Goal: Communication & Community: Ask a question

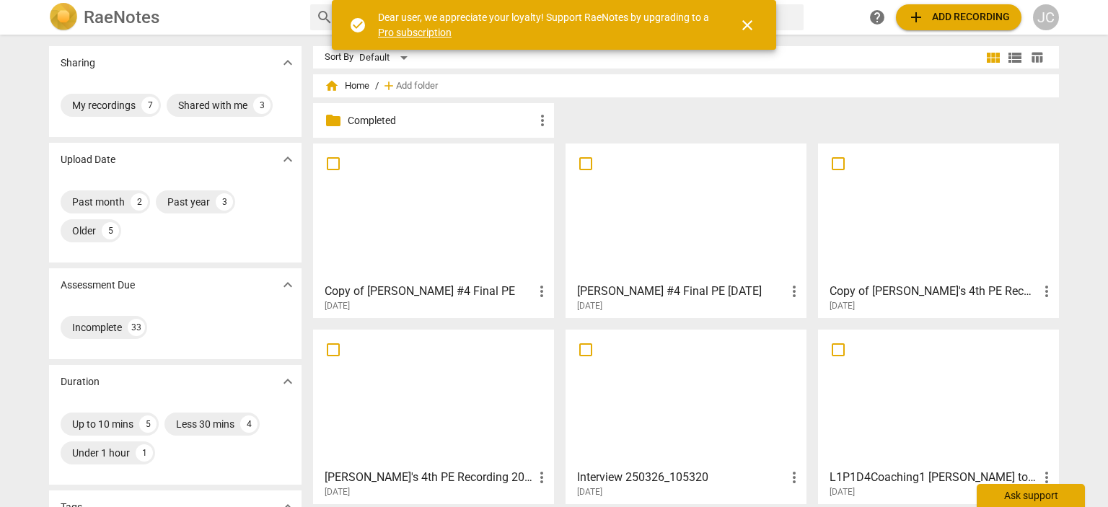
click at [1029, 498] on div "Ask support" at bounding box center [1030, 495] width 108 height 23
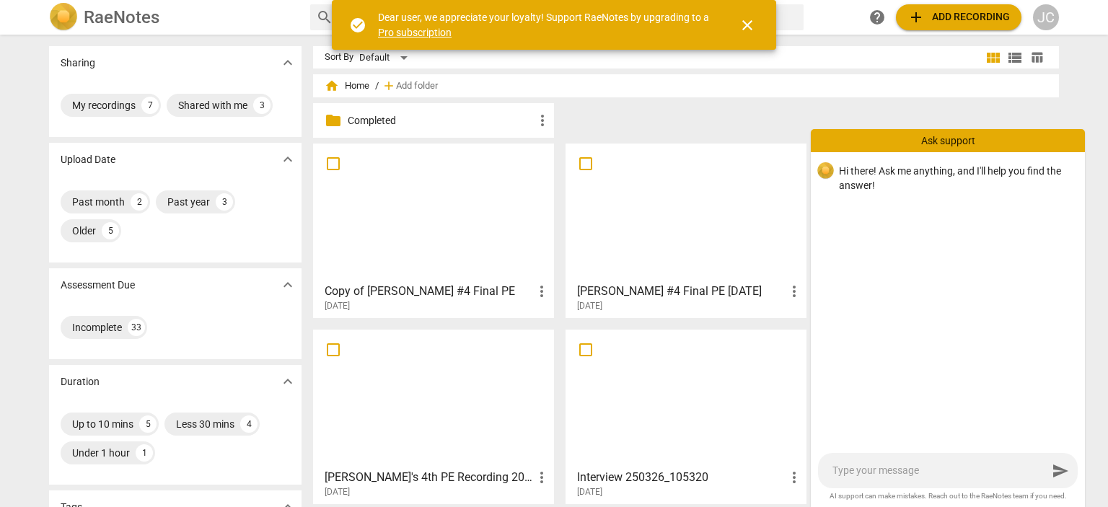
click at [832, 467] on div "send" at bounding box center [948, 470] width 260 height 35
click at [838, 467] on textarea at bounding box center [939, 471] width 215 height 14
type textarea "I"
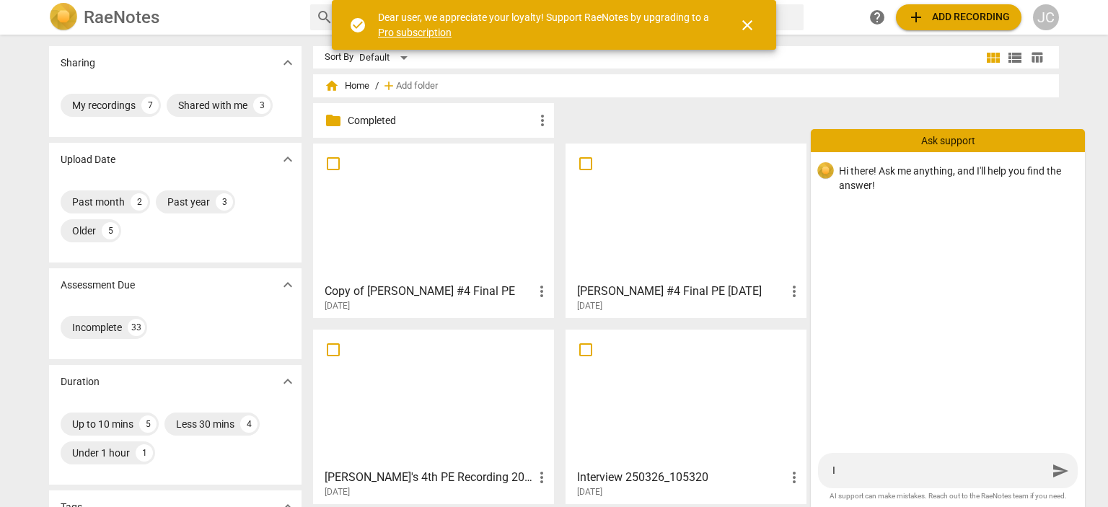
type textarea "I"
type textarea "I a"
type textarea "I am"
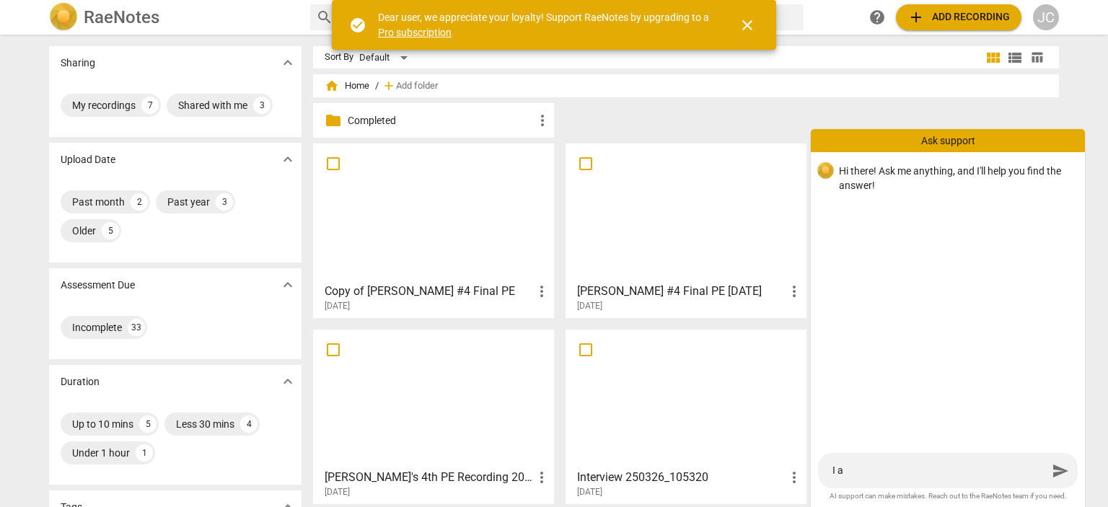
type textarea "I am"
type textarea "I am a"
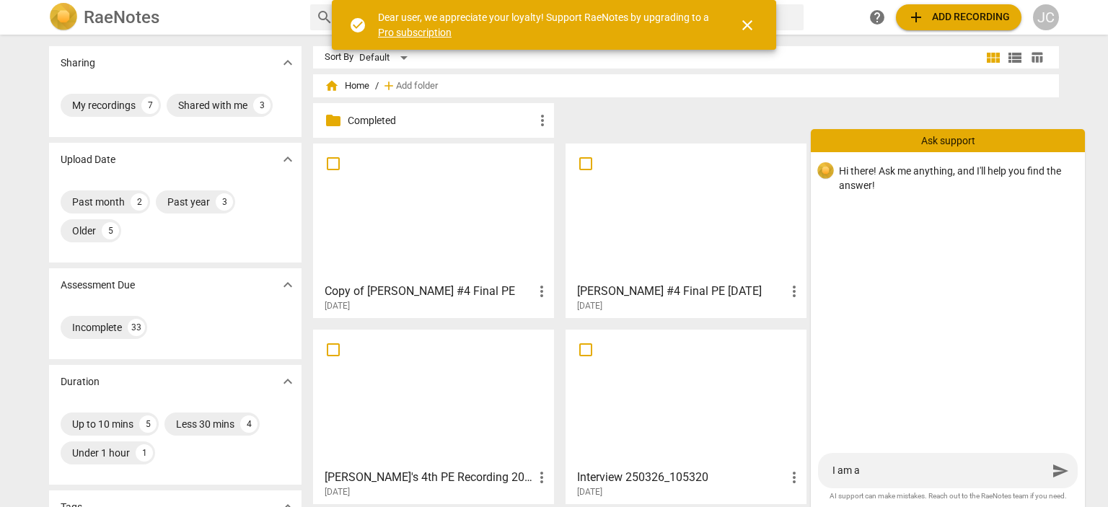
type textarea "I am an"
type textarea "I am an I"
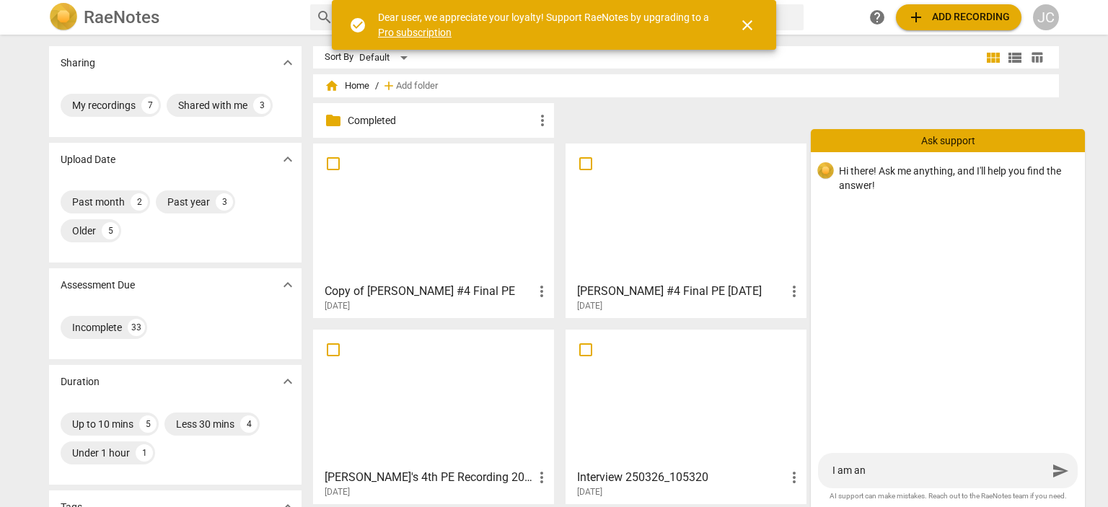
type textarea "I am an I"
type textarea "I am an IC"
type textarea "I am an ICF"
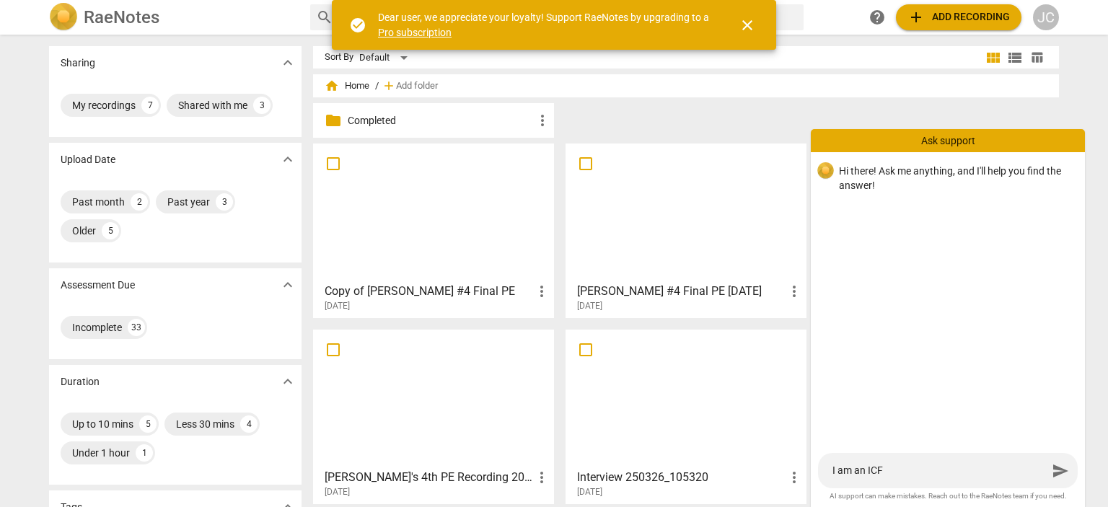
type textarea "I am an ICF"
type textarea "I am an ICF a"
type textarea "I am an ICF as"
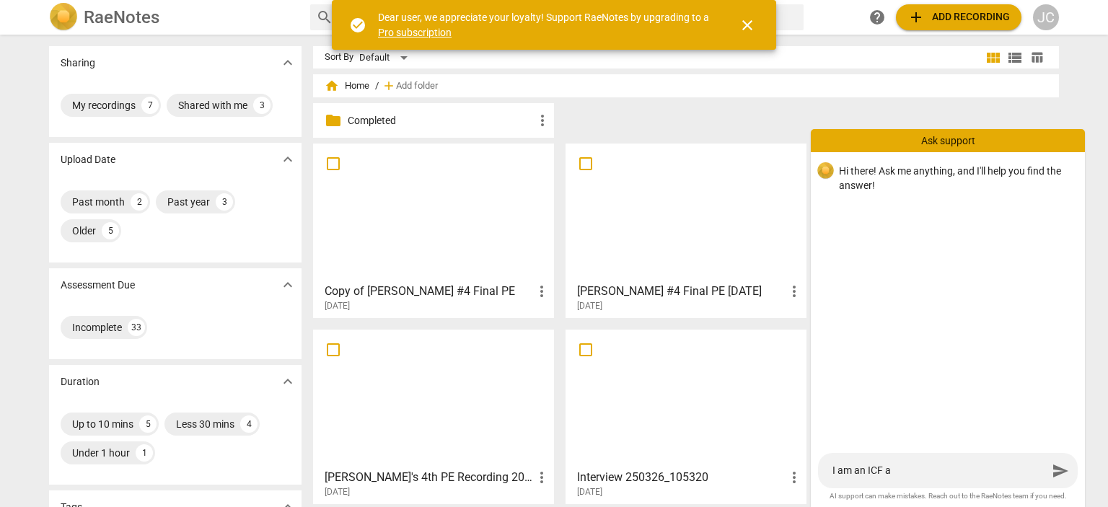
type textarea "I am an ICF as"
type textarea "I am an ICF ass"
type textarea "I am an ICF asse"
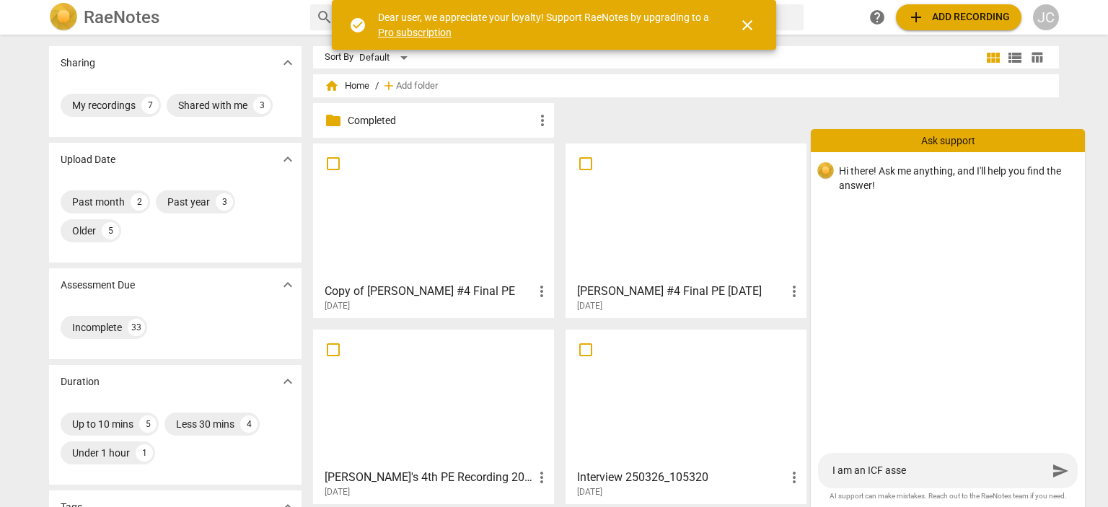
type textarea "I am an ICF asses"
type textarea "I am an ICF assess"
type textarea "I am an ICF assesso"
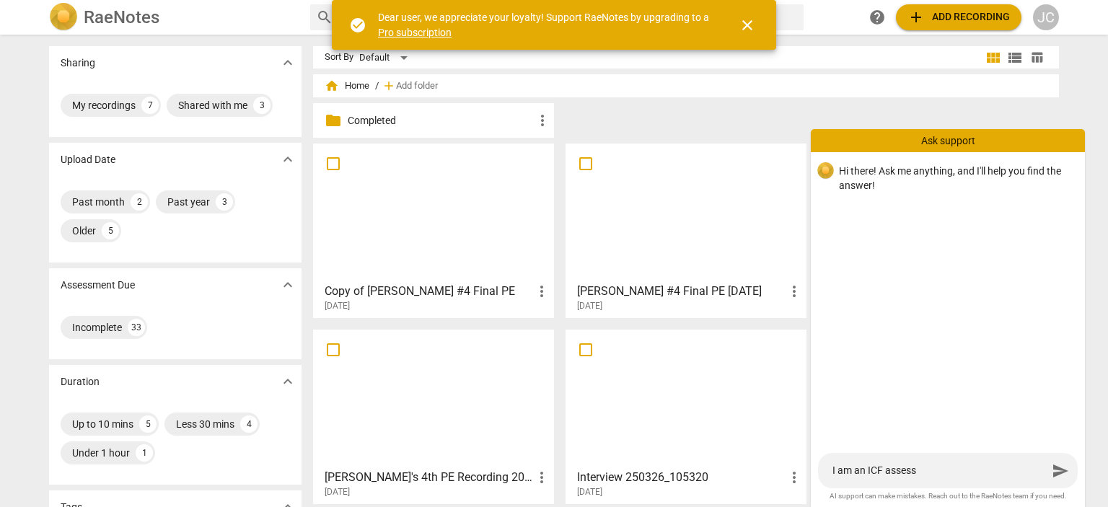
type textarea "I am an ICF assesso"
type textarea "I am an ICF assessor"
type textarea "I am an ICF assessor."
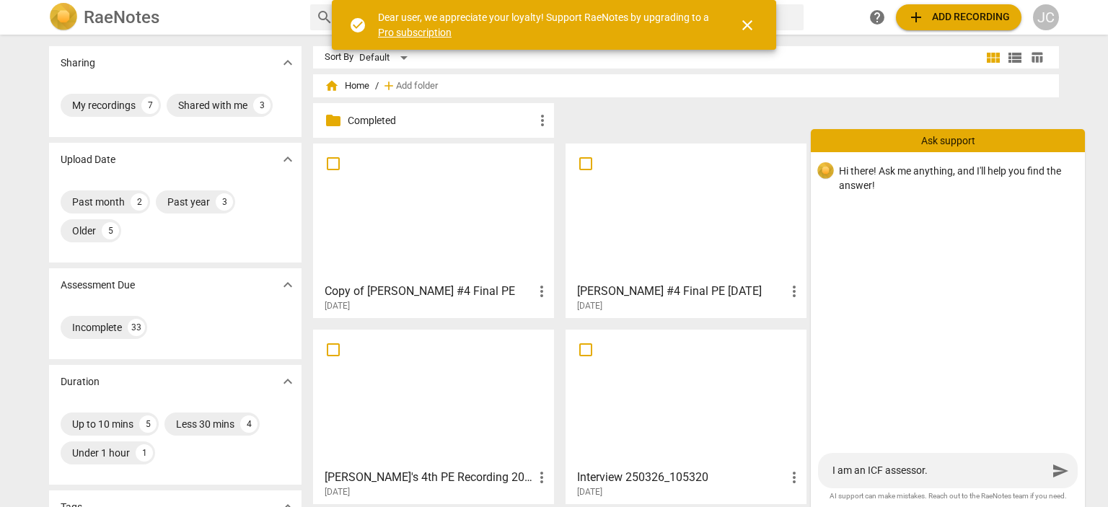
type textarea "I am an ICF assessor."
type textarea "I am an ICF assessor. D"
type textarea "I am an ICF assessor. Di"
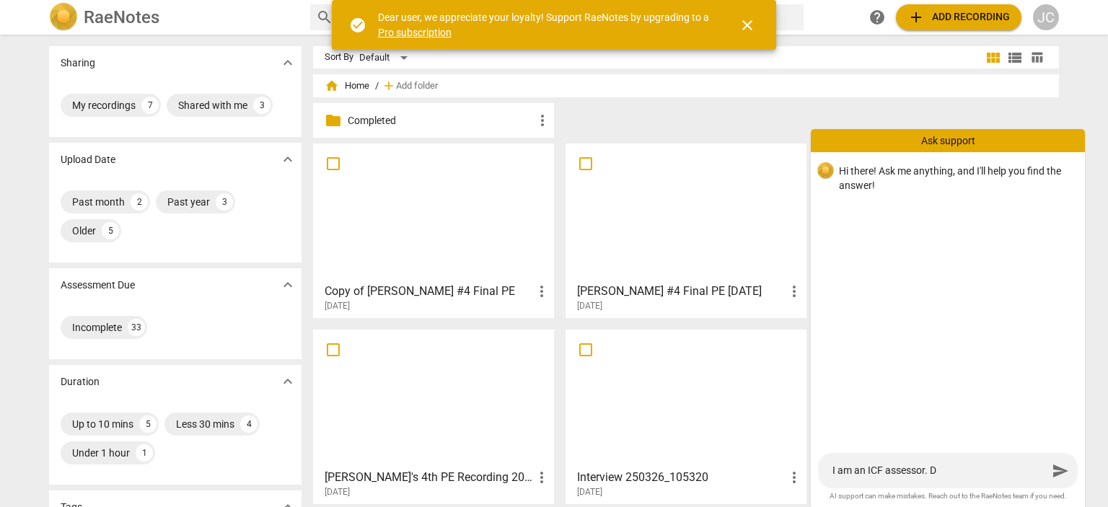
type textarea "I am an ICF assessor. Di"
type textarea "I am an ICF assessor. Dir"
type textarea "I am an ICF assessor. Dire"
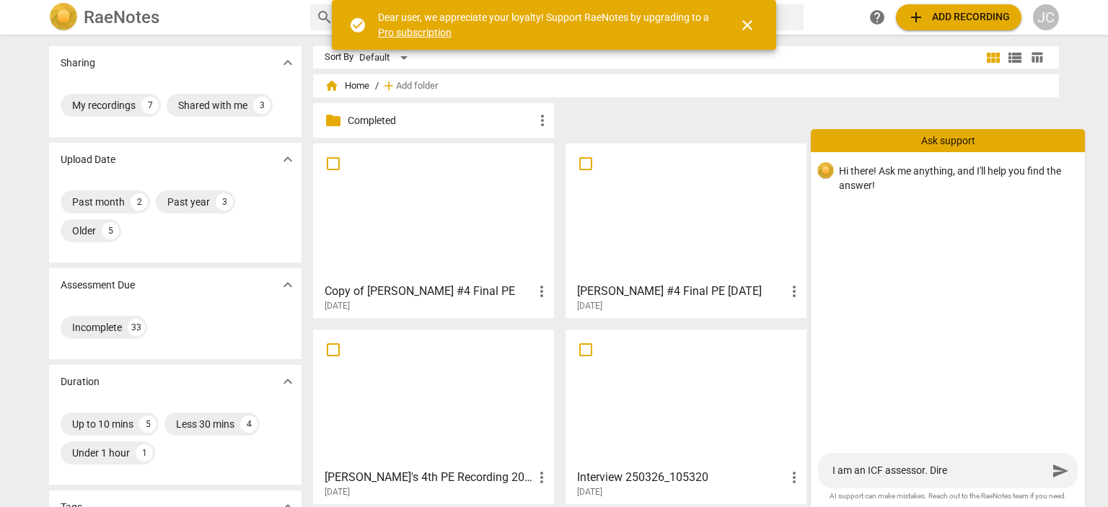
type textarea "I am an ICF assessor. Direc"
type textarea "I am an ICF assessor. Direct"
type textarea "I am an ICF assessor. Directo"
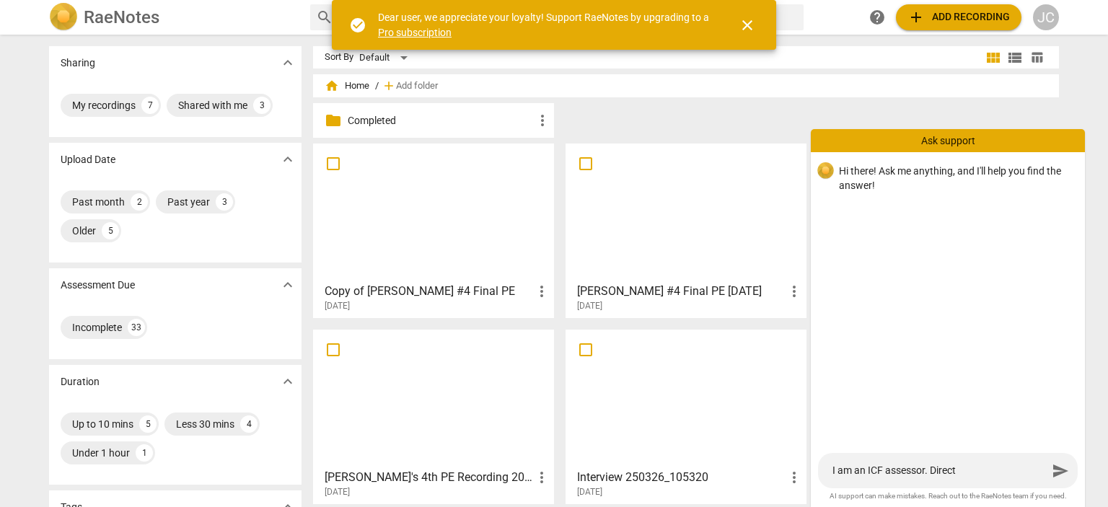
type textarea "I am an ICF assessor. Directo"
type textarea "I am an ICF assessor. Director"
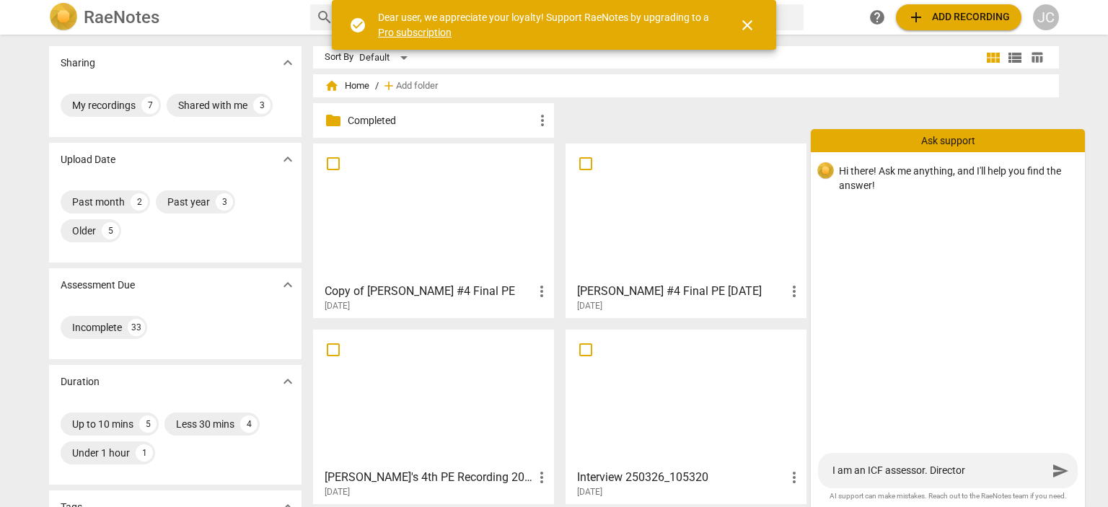
type textarea "I am an ICF assessor. Director o"
type textarea "I am an ICF assessor. Director of"
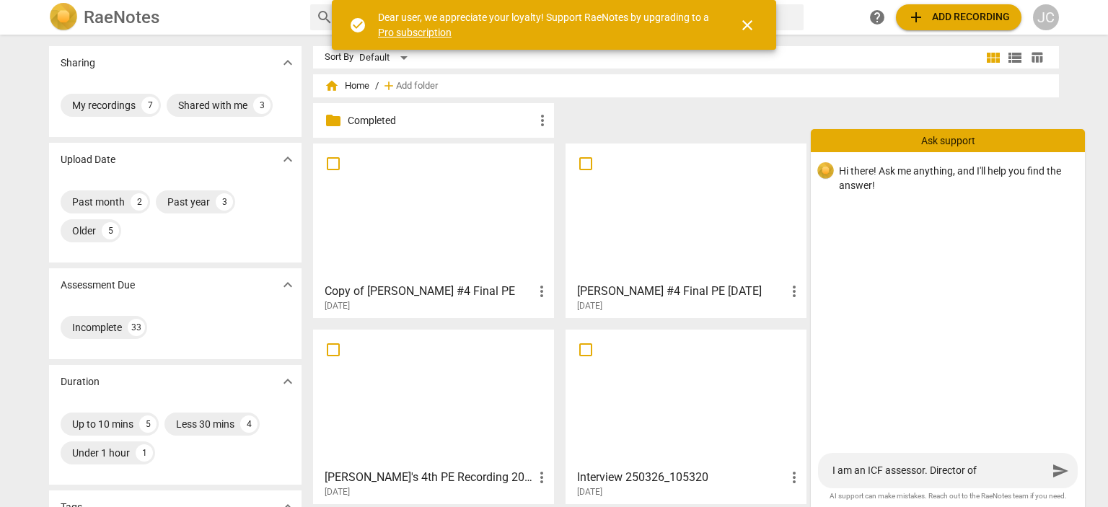
type textarea "I am an ICF assessor. Director of"
type textarea "I am an ICF assessor. Director of E"
type textarea "I am an ICF assessor. Director of Ed"
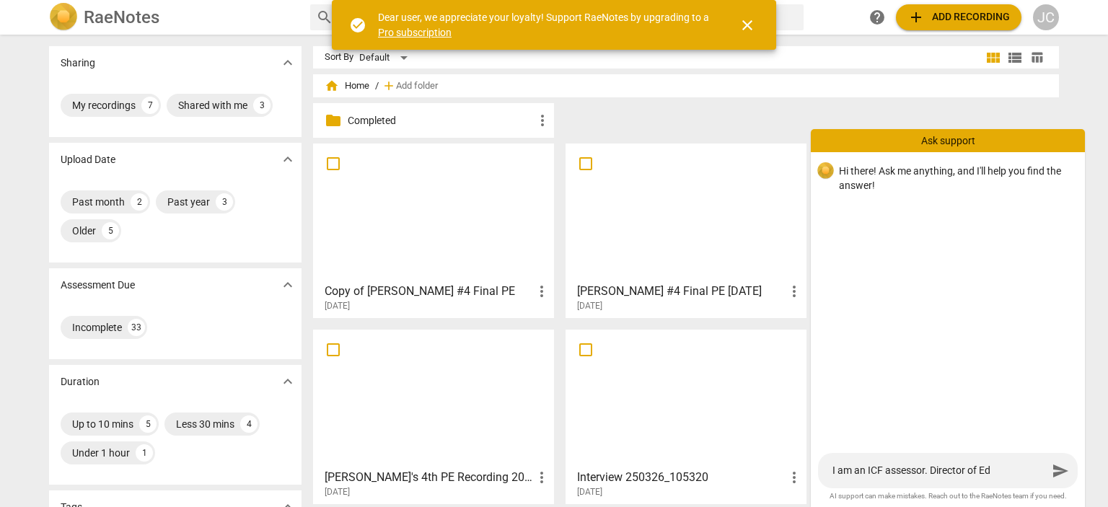
type textarea "I am an ICF assessor. Director of Edu"
type textarea "I am an ICF assessor. Director of Educ"
type textarea "I am an ICF assessor. Director of Educa"
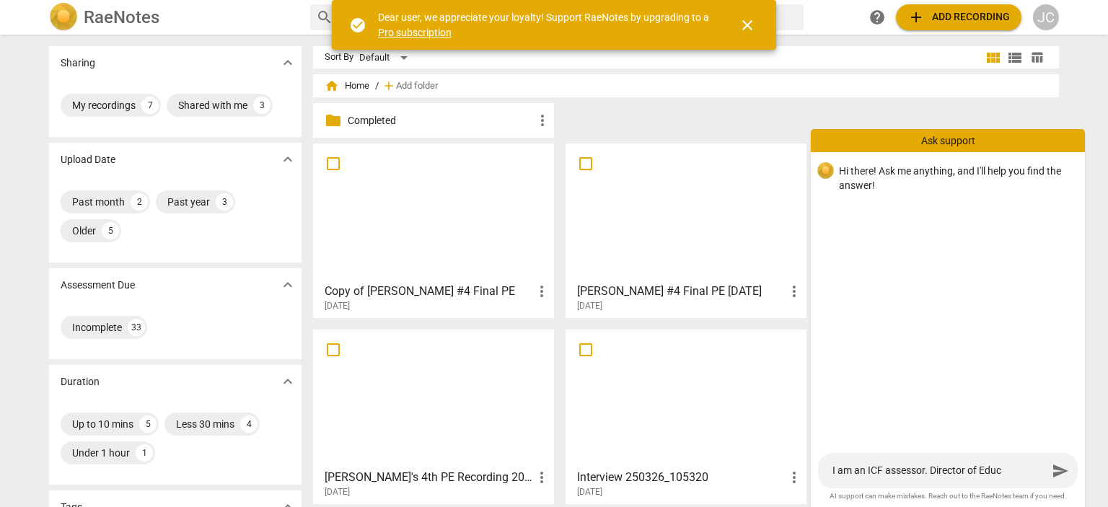
type textarea "I am an ICF assessor. Director of Educa"
type textarea "I am an ICF assessor. Director of Educat"
type textarea "I am an ICF assessor. Director of Educati"
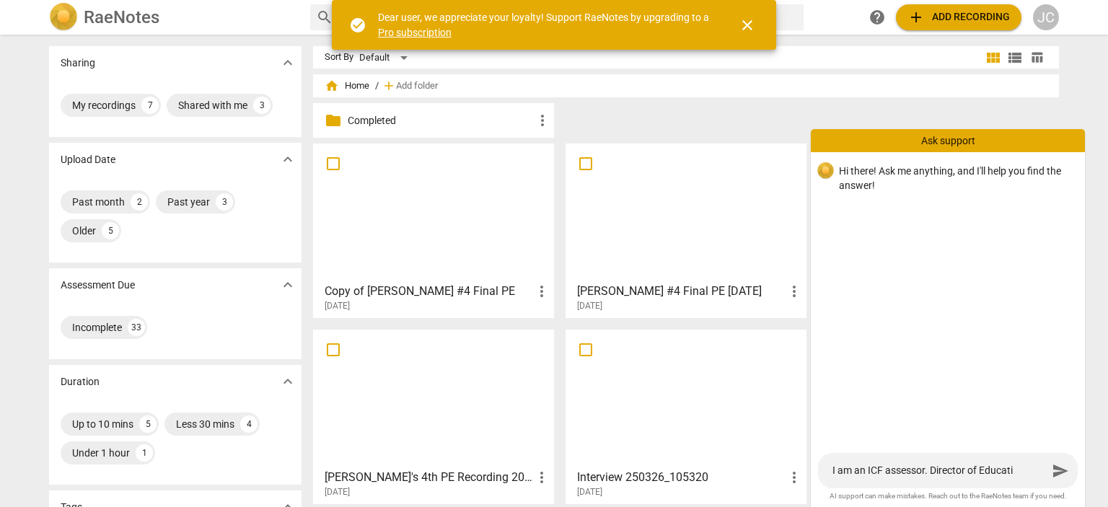
type textarea "I am an ICF assessor. Director of Educatio"
type textarea "I am an ICF assessor. Director of Education"
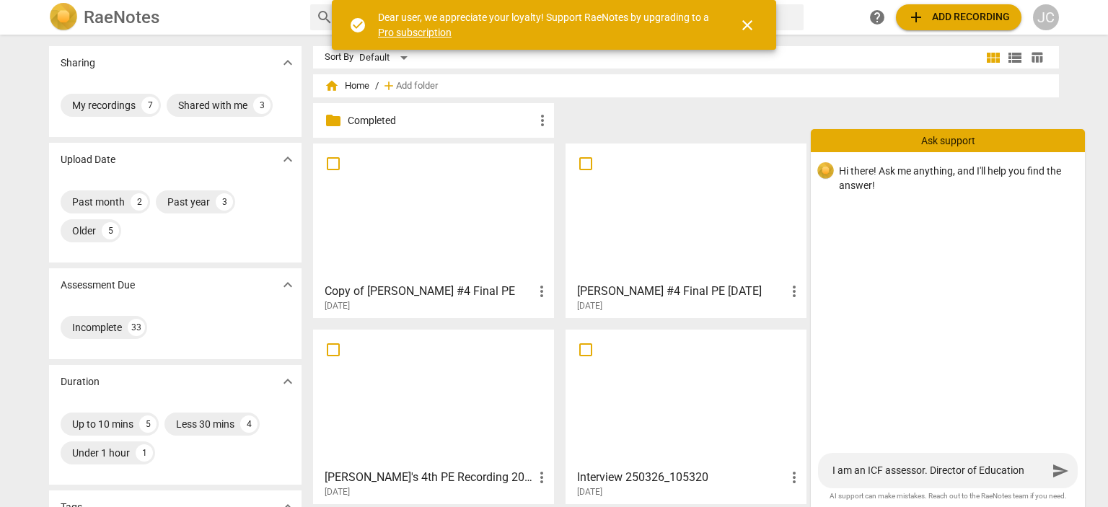
type textarea "I am an ICF assessor. Director of Education"
type textarea "I am an ICF assessor. Director of Education f"
type textarea "I am an ICF assessor. Director of Education fo"
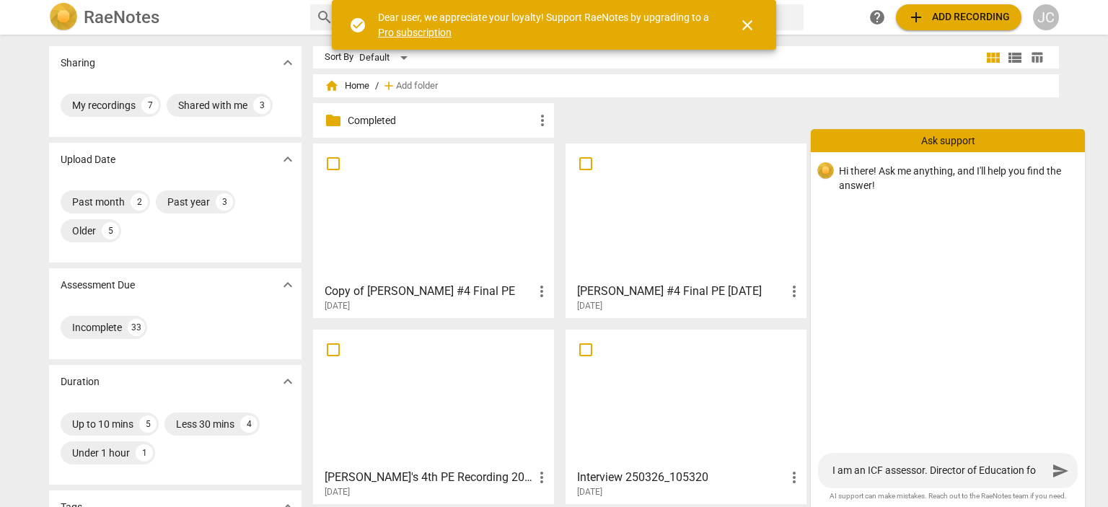
type textarea "I am an ICF assessor. Director of Education for"
type textarea "I am an ICF assessor. Director of Education for C"
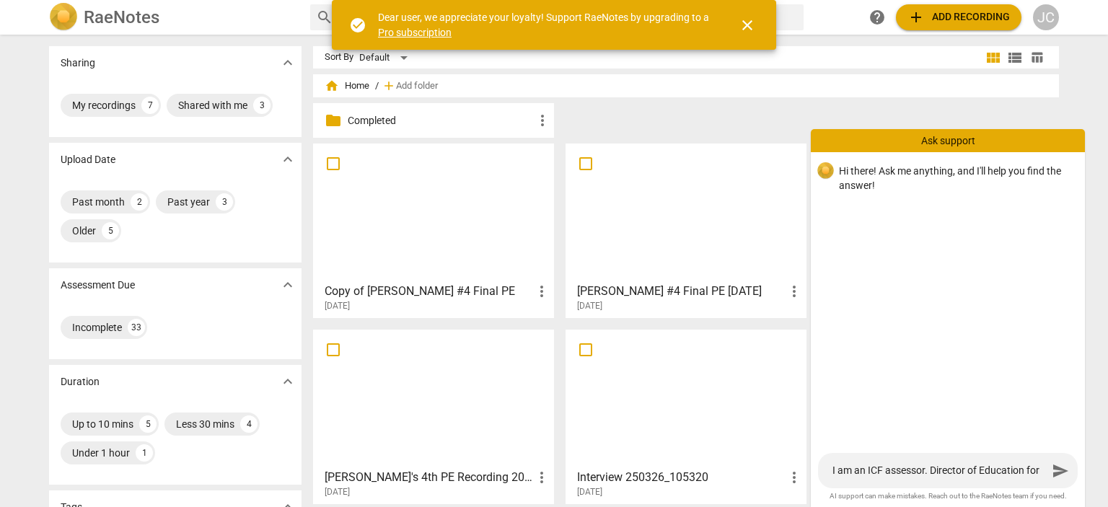
type textarea "I am an ICF assessor. Director of Education for C"
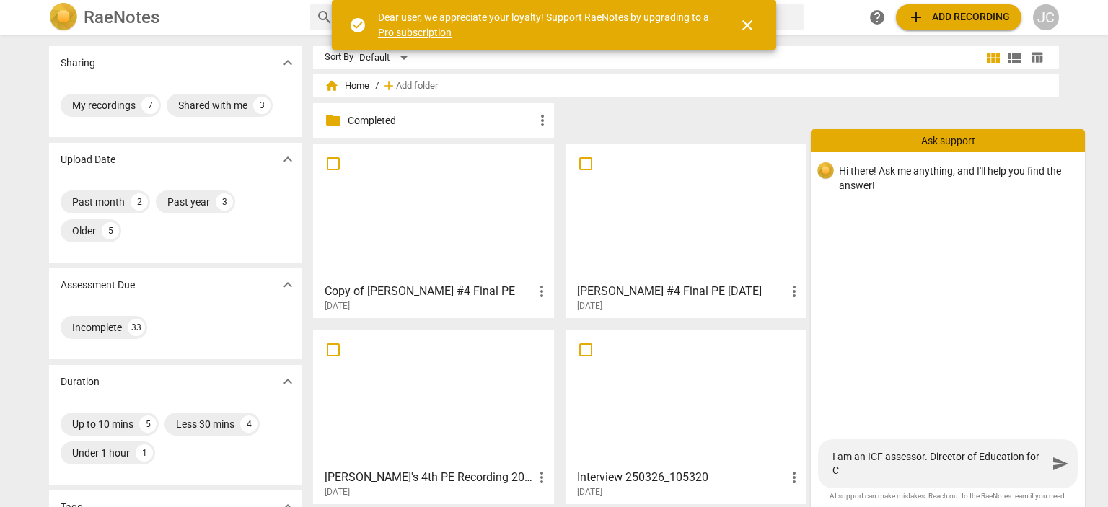
type textarea "I am an ICF assessor. Director of Education for Co"
type textarea "I am an ICF assessor. Director of Education for Coa"
type textarea "I am an ICF assessor. Director of Education for Coac"
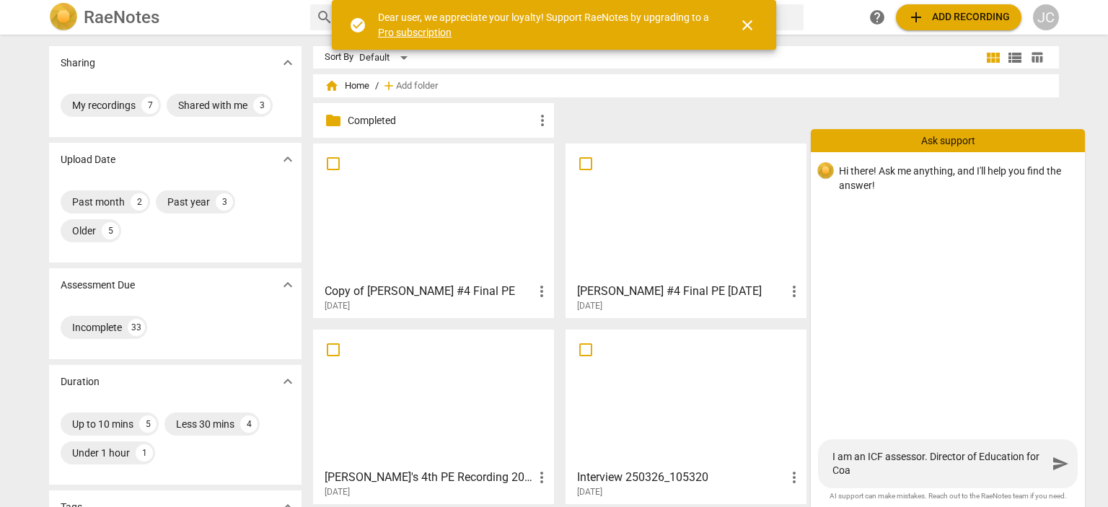
type textarea "I am an ICF assessor. Director of Education for Coac"
type textarea "I am an ICF assessor. Director of Education for Coach"
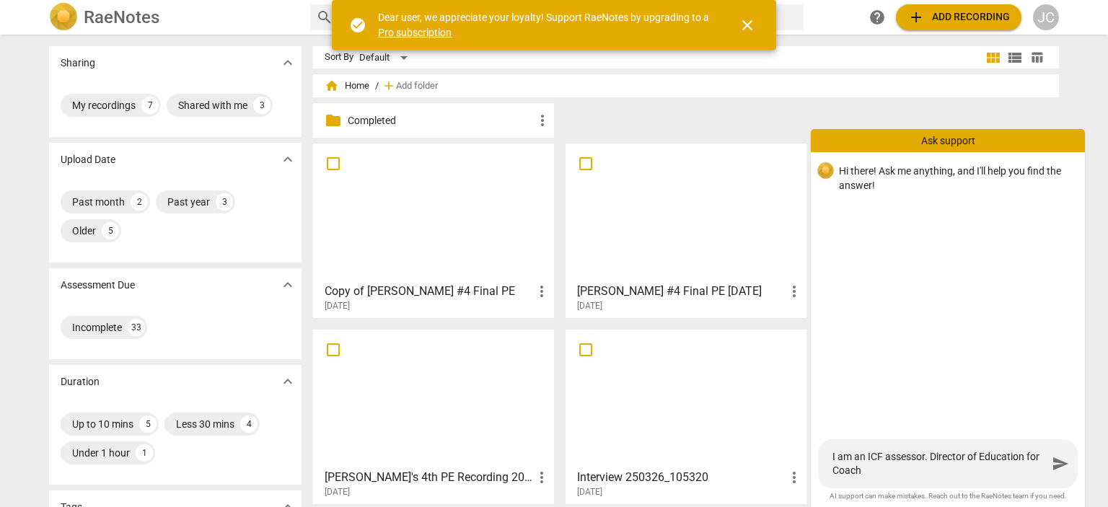
type textarea "I am an ICF assessor. Director of Education for Coach C"
type textarea "I am an ICF assessor. Director of Education for Coach [PERSON_NAME]"
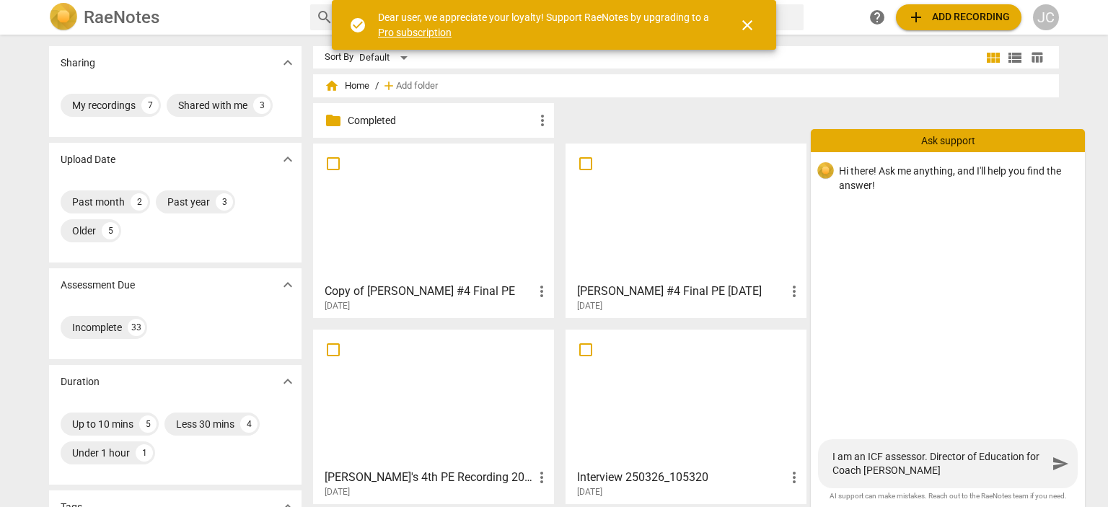
type textarea "I am an ICF assessor. Director of Education for Coach [PERSON_NAME]"
type textarea "I am an ICF assessor. Director of Education for Coach Cert"
type textarea "I am an ICF assessor. Director of Education for Coach [PERSON_NAME]"
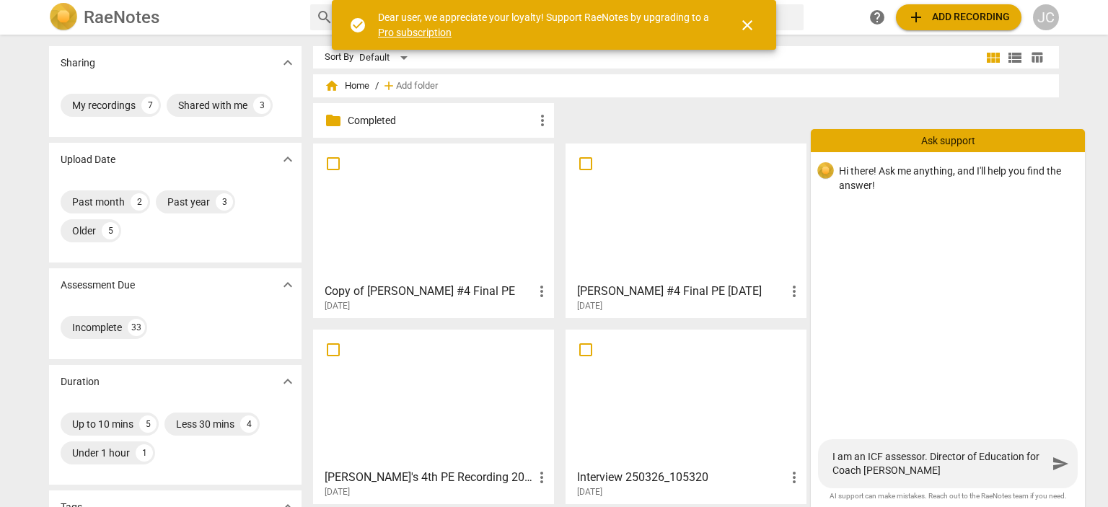
type textarea "I am an ICF assessor. Director of Education for Coach Certif"
type textarea "I am an ICF assessor. Director of Education for Coach [PERSON_NAME]"
type textarea "I am an ICF assessor. Director of Education for Coach Certific"
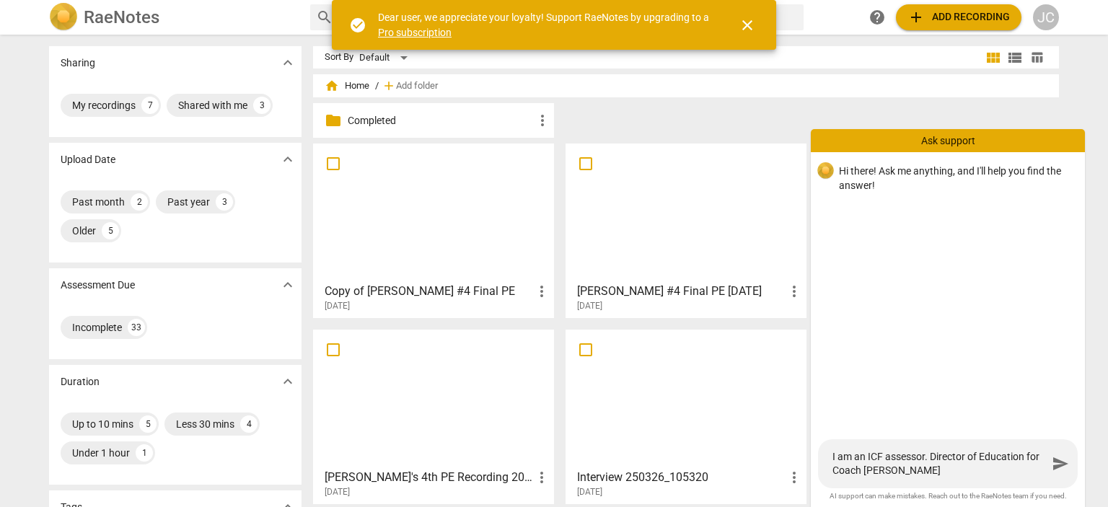
type textarea "I am an ICF assessor. Director of Education for Coach Certific"
type textarea "I am an ICF assessor. Director of Education for Coach Certifica"
type textarea "I am an ICF assessor. Director of Education for Coach Certificat"
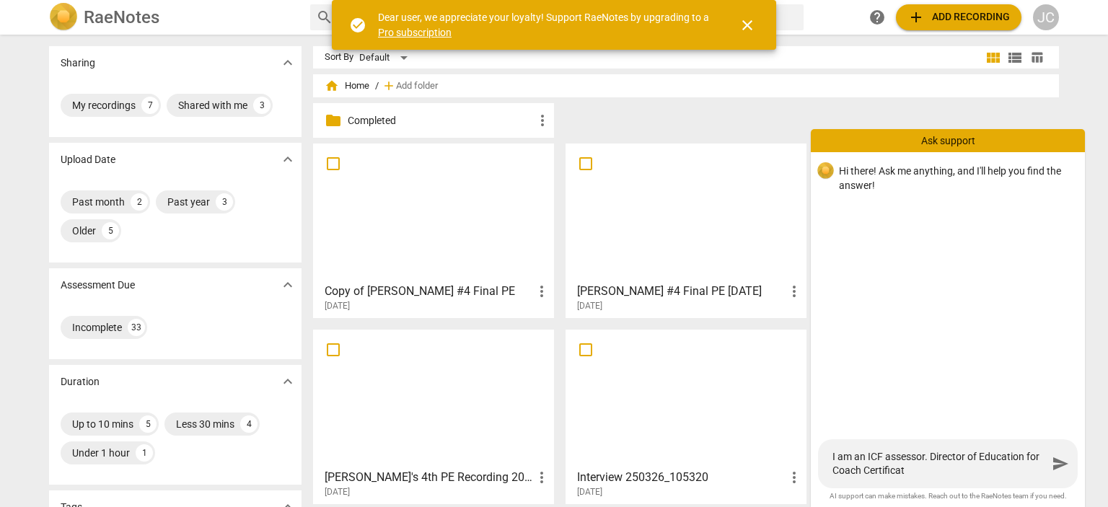
type textarea "I am an ICF assessor. Director of Education for Coach Certificati"
type textarea "I am an ICF assessor. Director of Education for Coach Certificatio"
type textarea "I am an ICF assessor. Director of Education for Coach Certification"
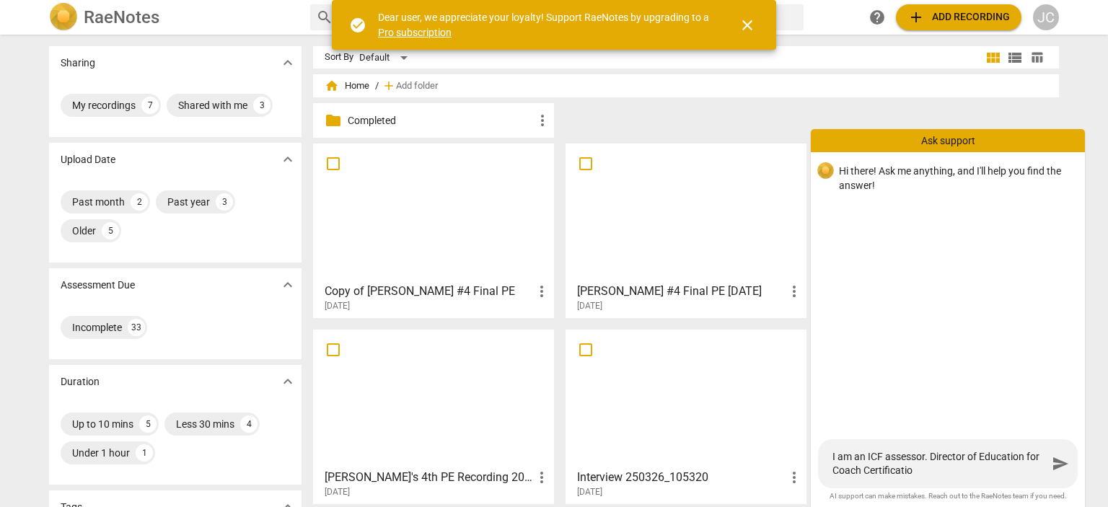
type textarea "I am an ICF assessor. Director of Education for Coach Certification"
type textarea "I am an ICF assessor. Director of Education for Coach Certification T"
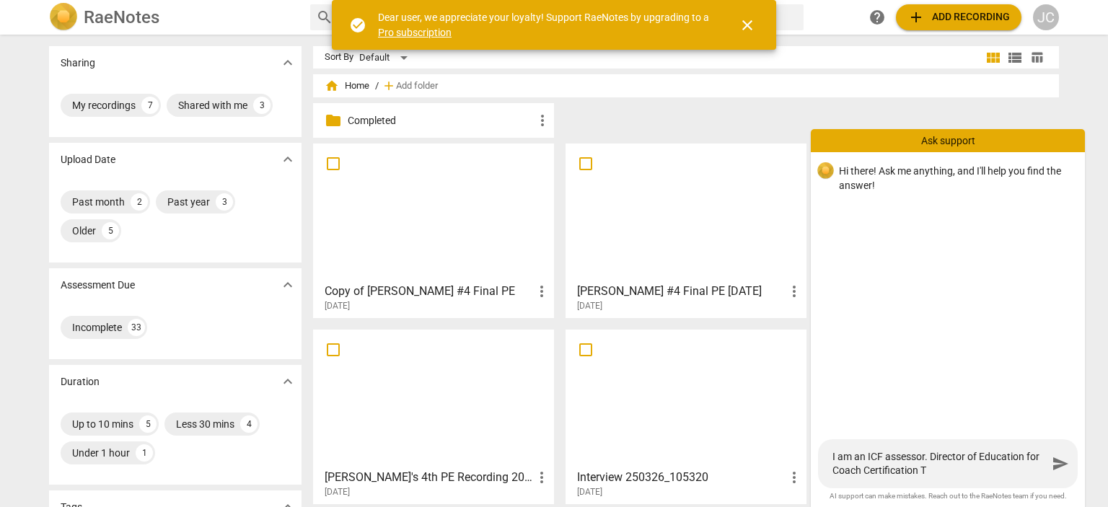
type textarea "I am an ICF assessor. Director of Education for Coach Certification Tr"
type textarea "I am an ICF assessor. Director of Education for Coach Certification Tra"
type textarea "I am an ICF assessor. Director of Education for Coach Certification Trai"
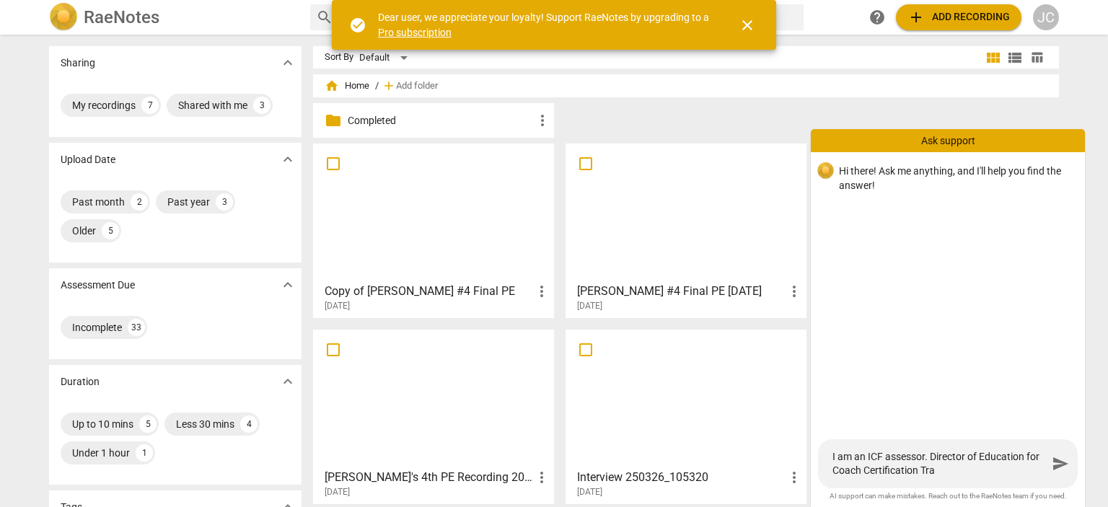
type textarea "I am an ICF assessor. Director of Education for Coach Certification Trai"
type textarea "I am an ICF assessor. Director of Education for Coach Certification Train"
type textarea "I am an ICF assessor. Director of Education for Coach Certification Traini"
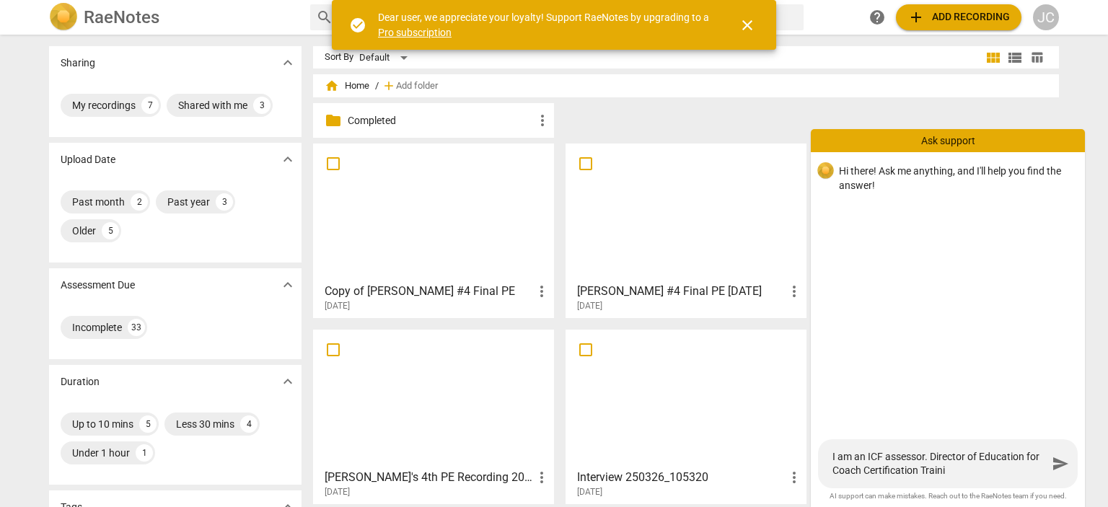
type textarea "I am an ICF assessor. Director of Education for Coach Certification Trainin"
type textarea "I am an ICF assessor. Director of Education for Coach Certification Training"
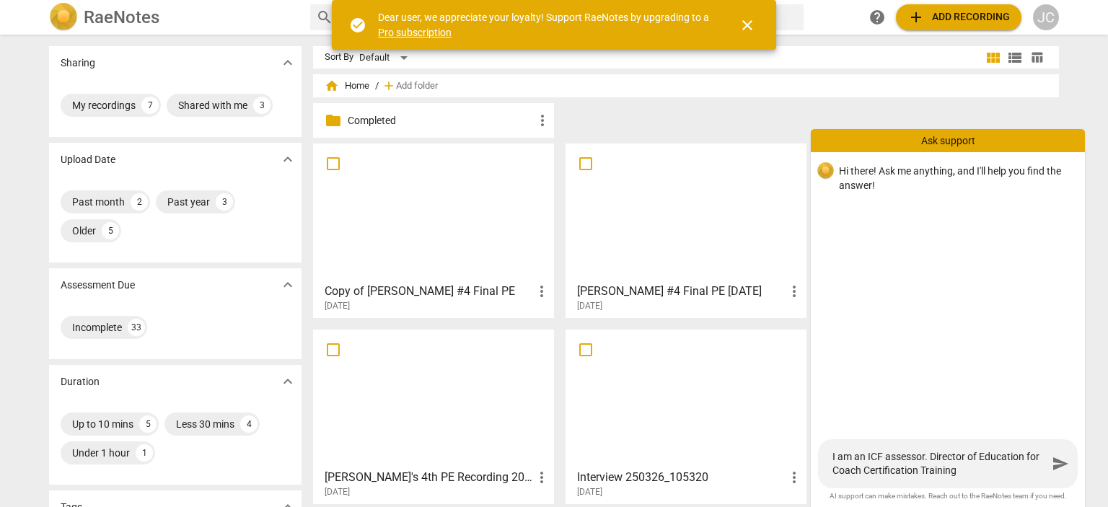
type textarea "I am an ICF assessor. Director of Education for Coach Certification Training"
type textarea "I am an ICF assessor. Director of Education for Coach Certification Training A"
type textarea "I am an ICF assessor. Director of Education for Coach Certification Training Ac"
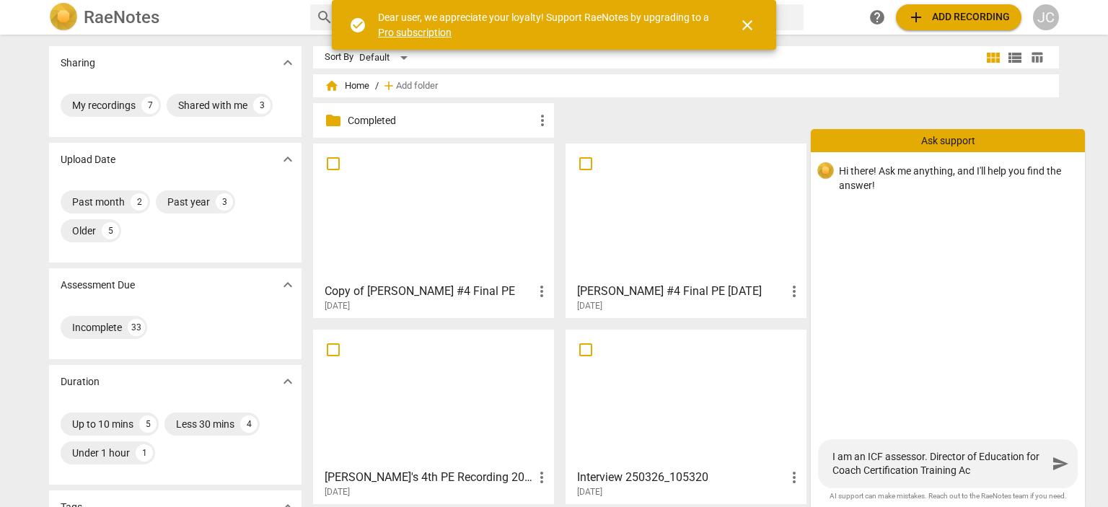
type textarea "I am an ICF assessor. Director of Education for Coach Certification Training Aca"
type textarea "I am an ICF assessor. Director of Education for Coach Certification Training Ac…"
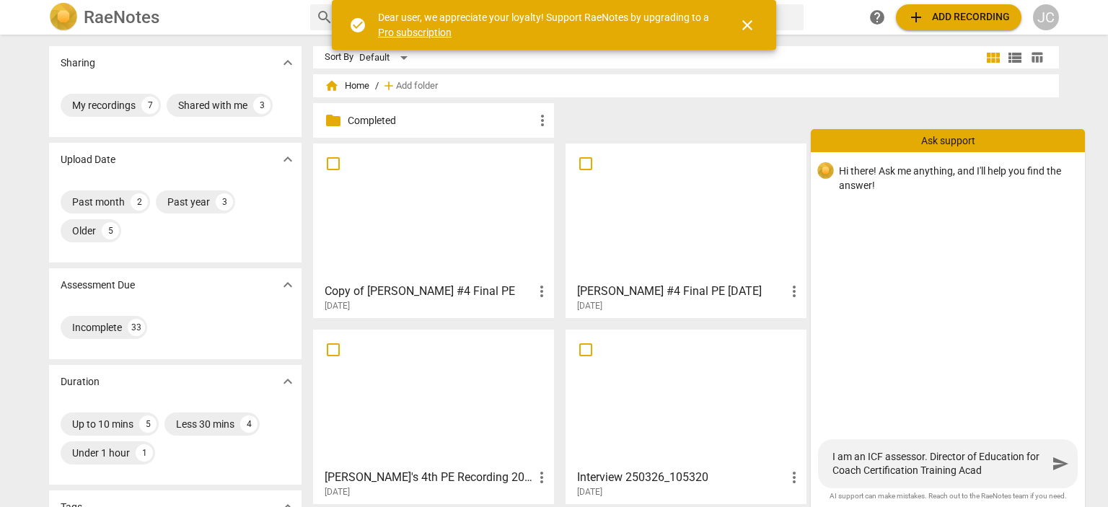
type textarea "I am an ICF assessor. Director of Education for Coach Certification Training Ac…"
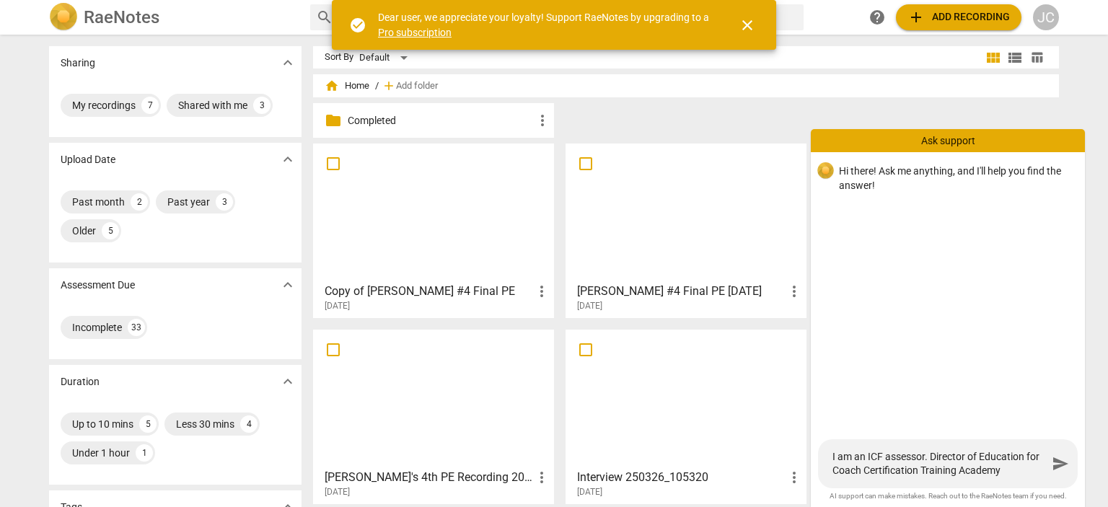
click at [1040, 455] on textarea "I am an ICF assessor. Director of Education for Coach Certification Training Ac…" at bounding box center [939, 463] width 215 height 27
type textarea "I am an ICF assessor. Director of Education for Coach Certification Training Ac…"
type textarea "I am an ICF assessor. Director of Education for t Coach Certification Training …"
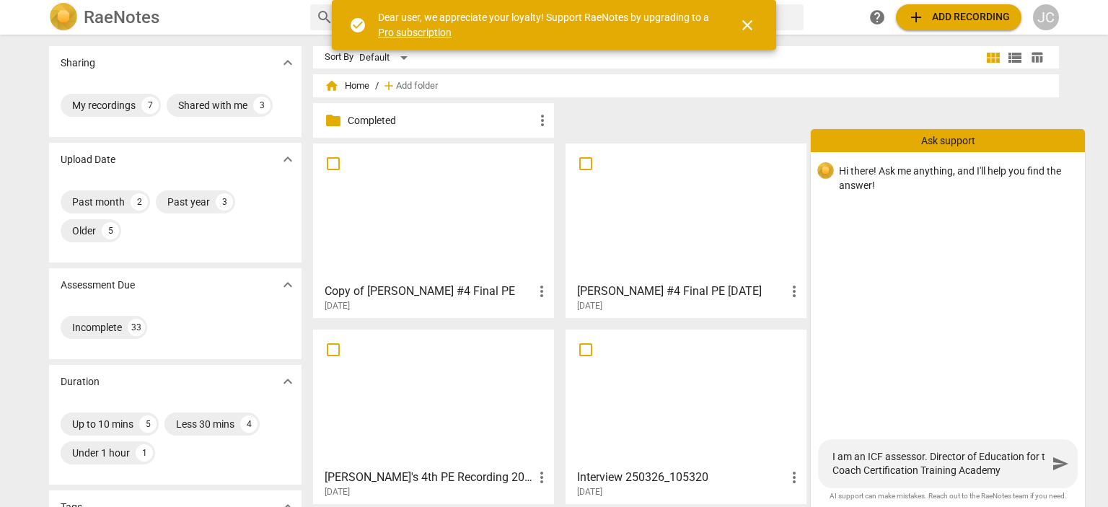
type textarea "I am an ICF assessor. Director of Education for th Coach Certification Training…"
type textarea "I am an ICF assessor. Director of Education for the Coach Certification Trainin…"
click at [1018, 467] on textarea "I am an ICF assessor. Director of Education for the Coach Certification Trainin…" at bounding box center [939, 463] width 215 height 27
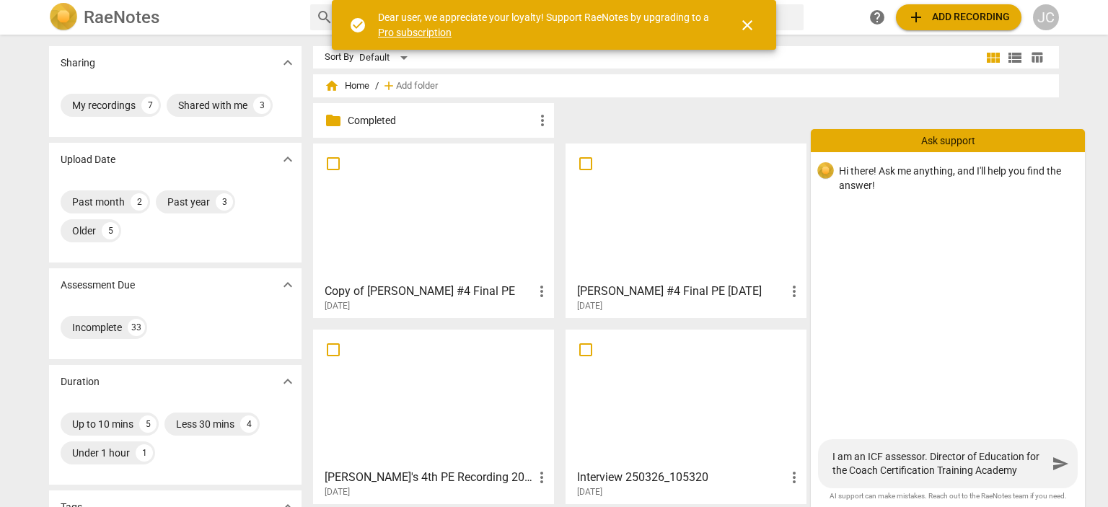
type textarea "I am an ICF assessor. Director of Education for the Coach Certification Trainin…"
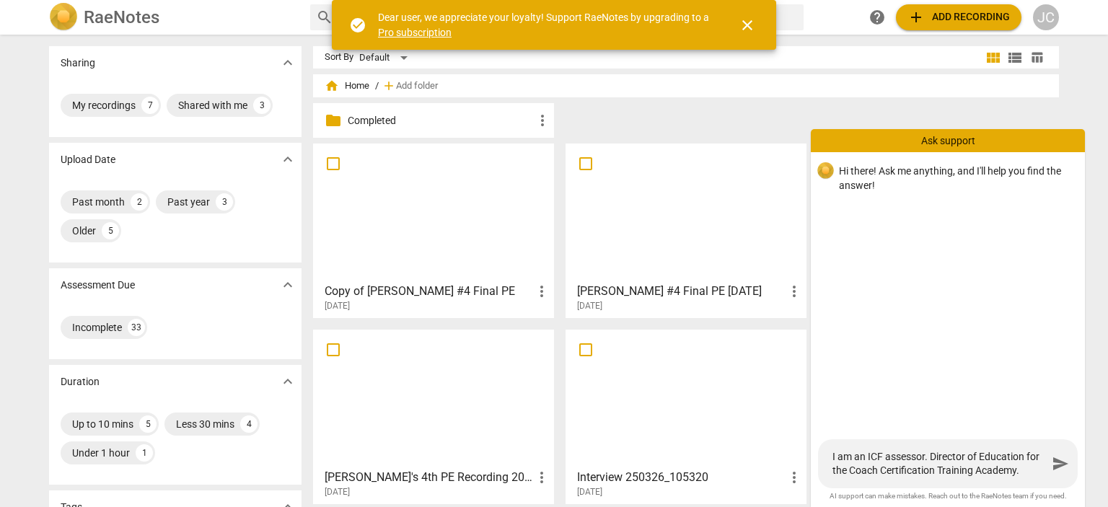
type textarea "I am an ICF assessor. Director of Education for the Coach Certification Trainin…"
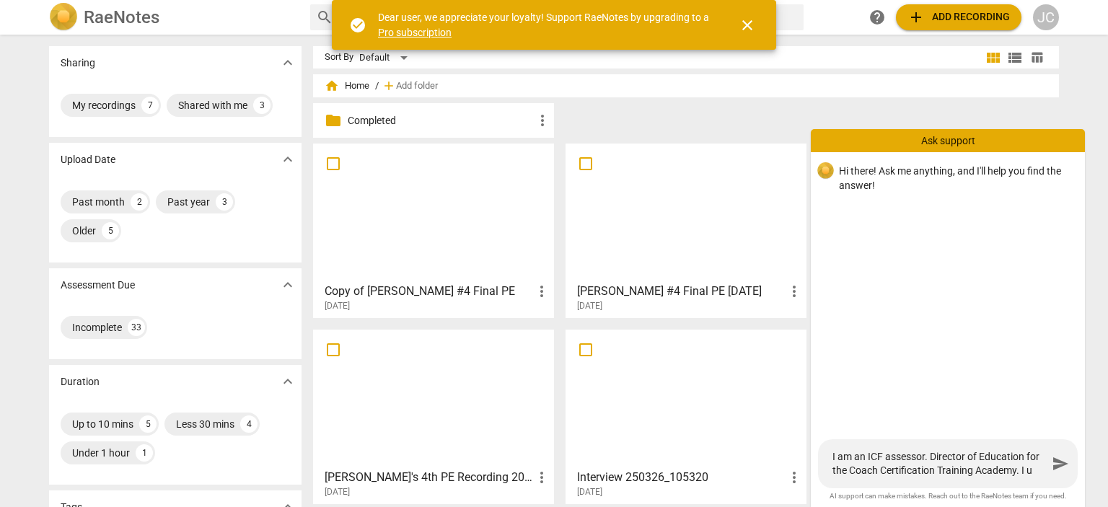
type textarea "I am an ICF assessor. Director of Education for the Coach Certification Trainin…"
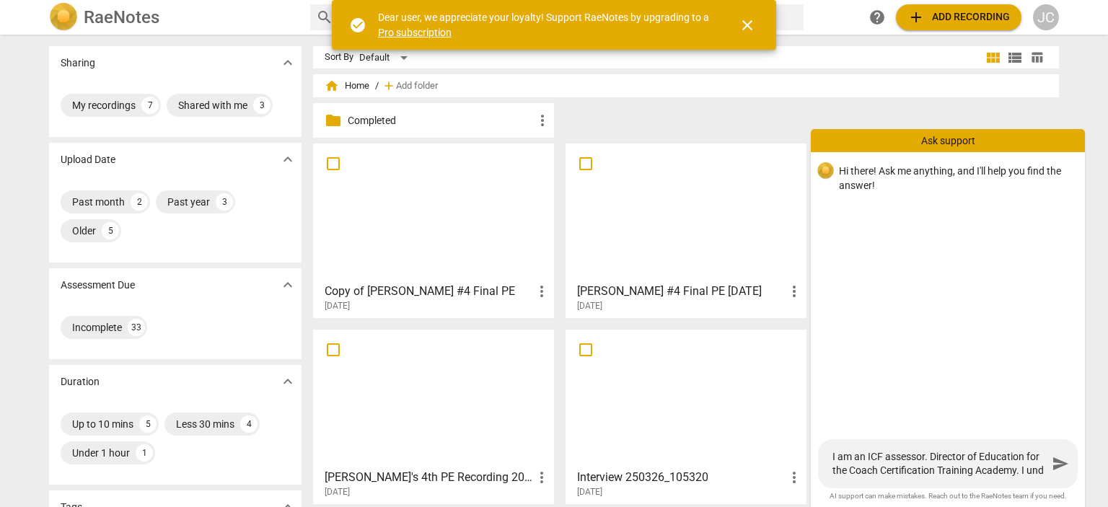
type textarea "I am an ICF assessor. Director of Education for the Coach Certification Trainin…"
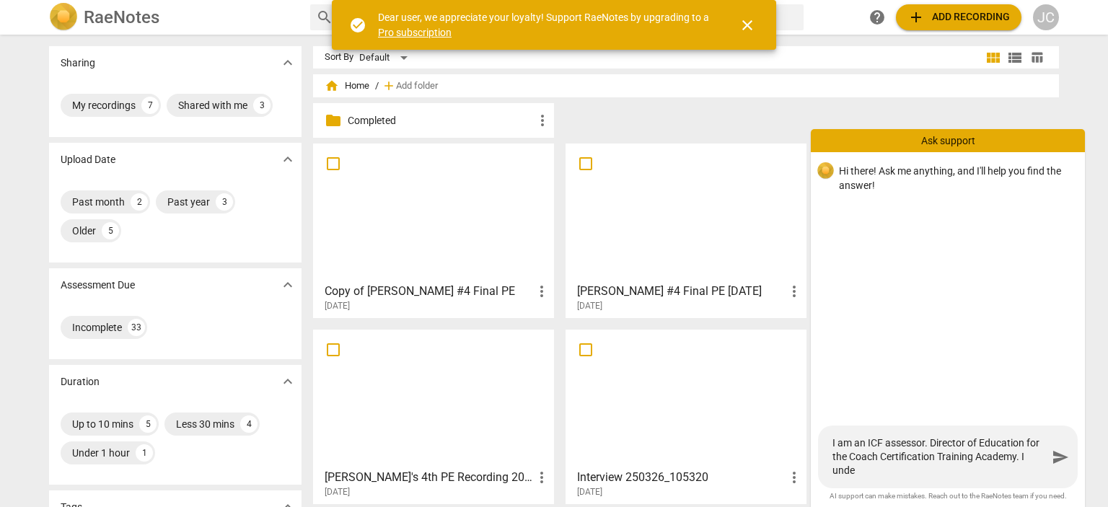
type textarea "I am an ICF assessor. Director of Education for the Coach Certification Trainin…"
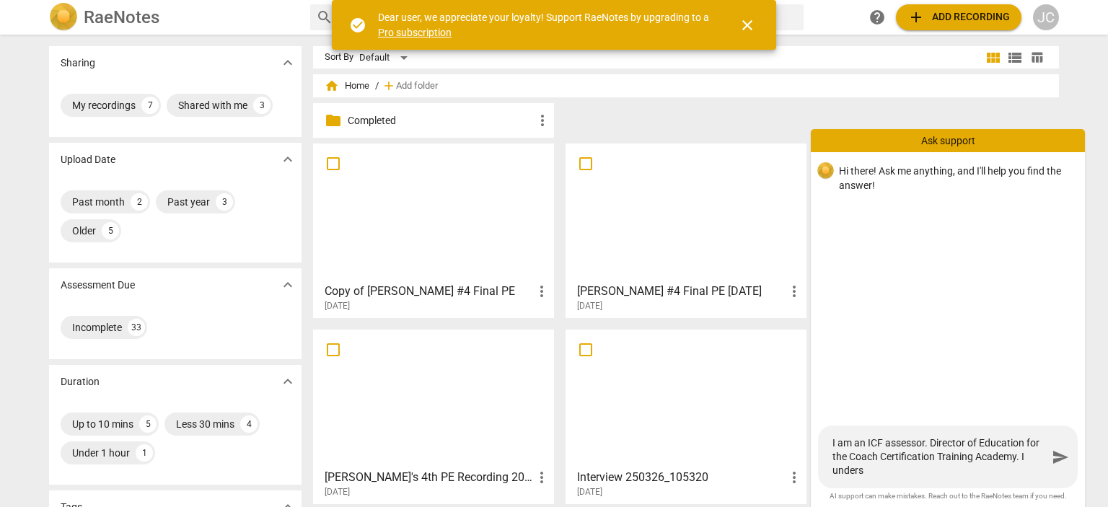
type textarea "I am an ICF assessor. Director of Education for the Coach Certification Trainin…"
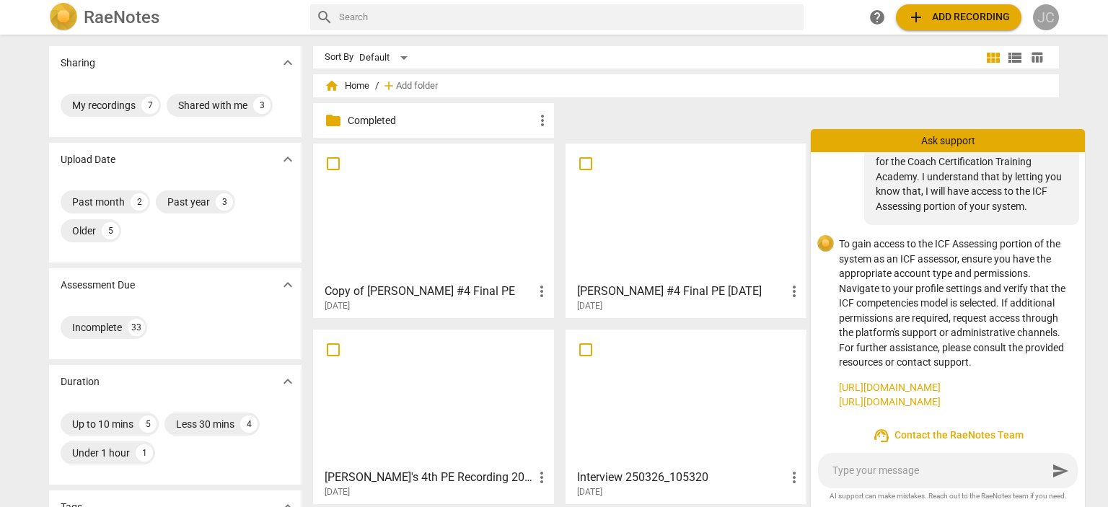
click at [1039, 18] on div "JC" at bounding box center [1046, 17] width 26 height 26
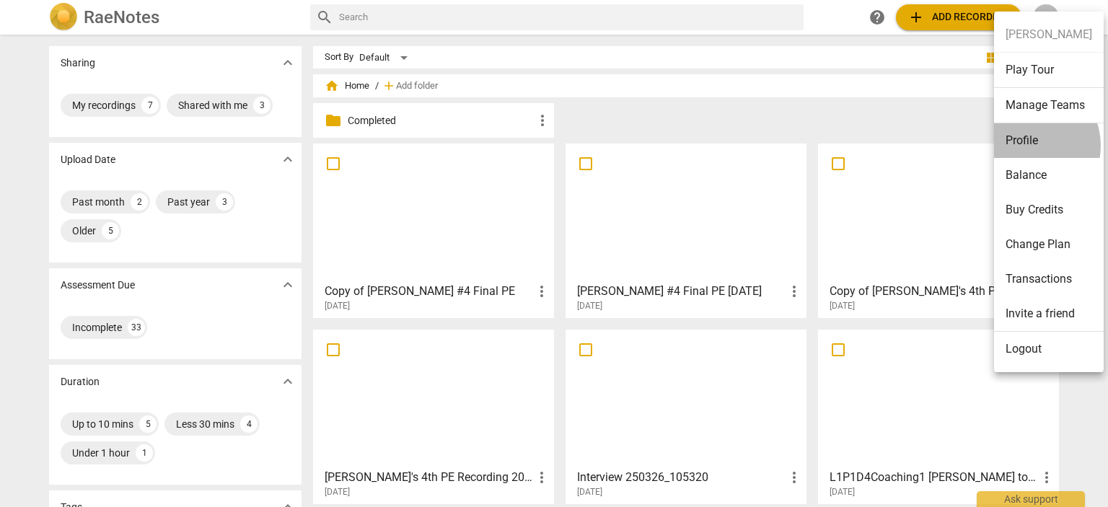
click at [1028, 145] on li "Profile" at bounding box center [1049, 140] width 110 height 35
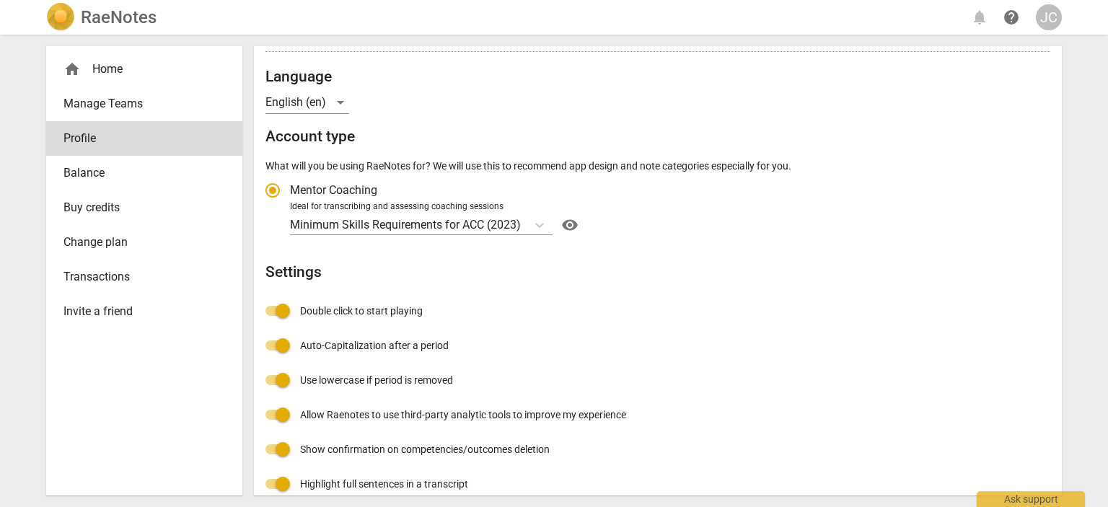
scroll to position [136, 0]
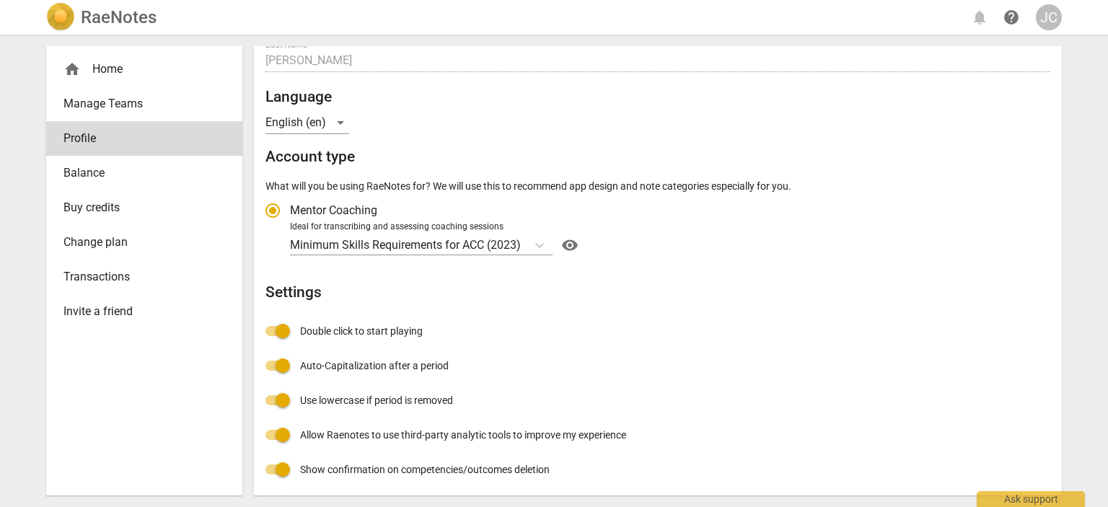
click at [753, 185] on p "What will you be using RaeNotes for? We will use this to recommend app design a…" at bounding box center [657, 186] width 785 height 15
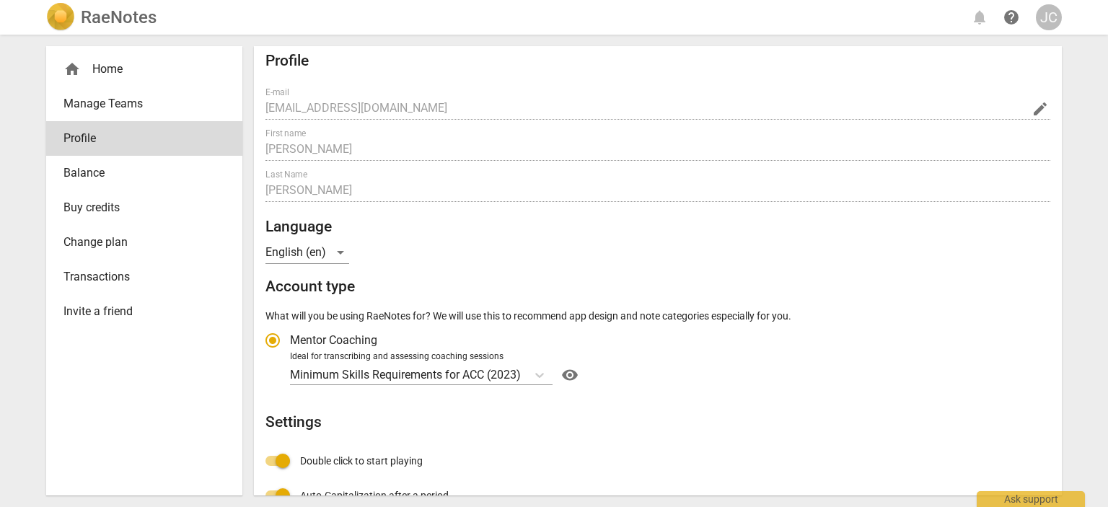
scroll to position [0, 0]
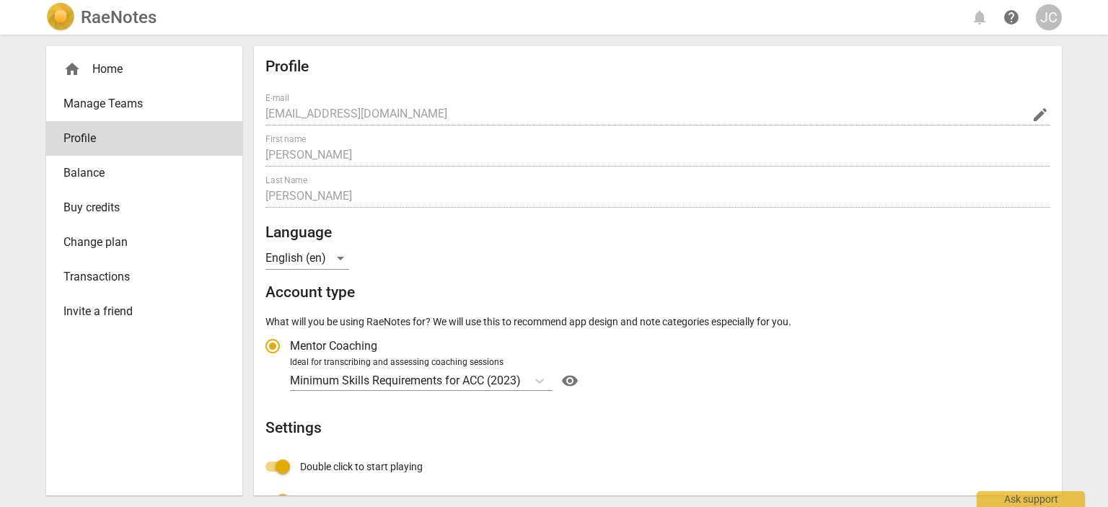
click at [74, 66] on span "home" at bounding box center [71, 69] width 17 height 17
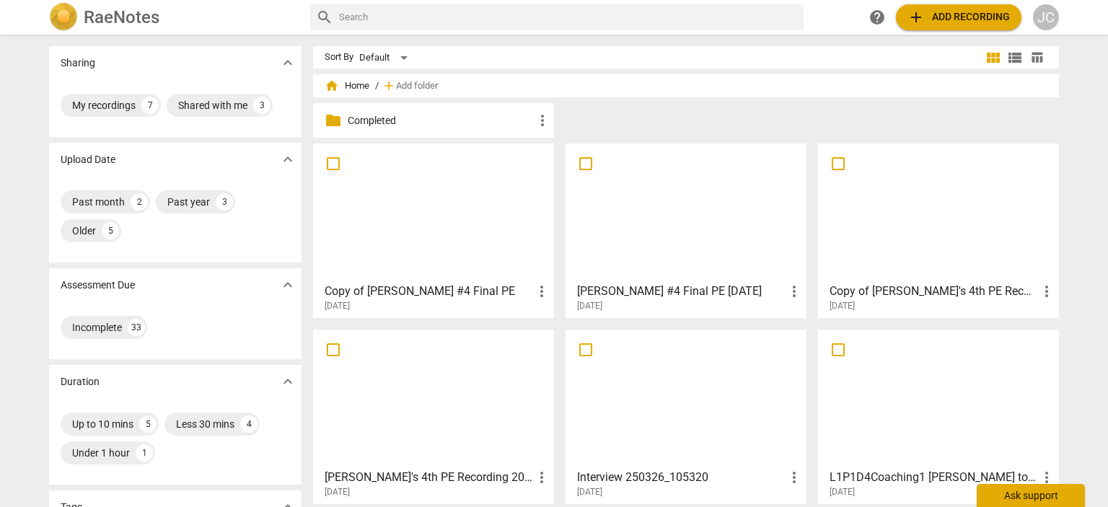
click at [1017, 492] on div "Ask support" at bounding box center [1030, 495] width 108 height 23
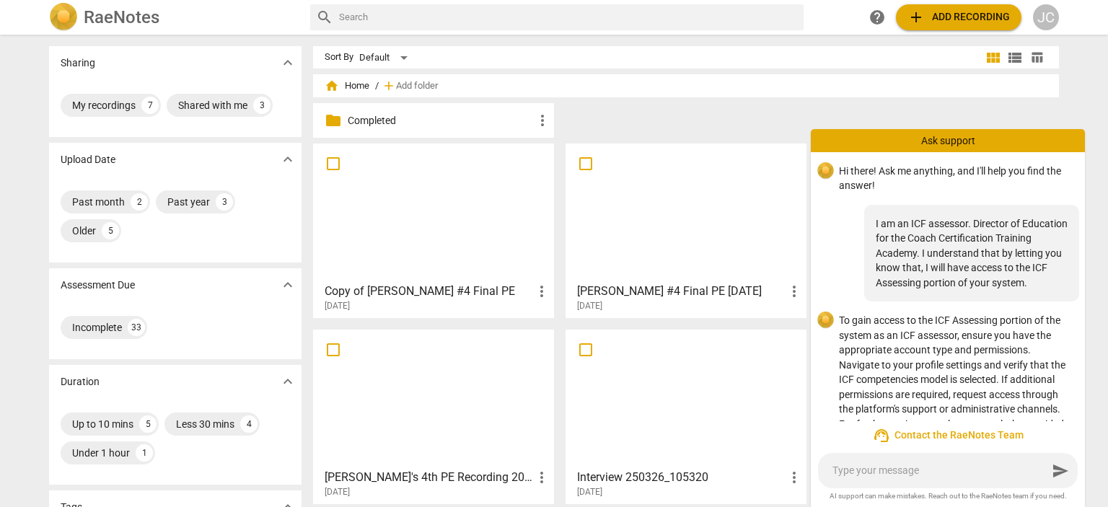
scroll to position [91, 0]
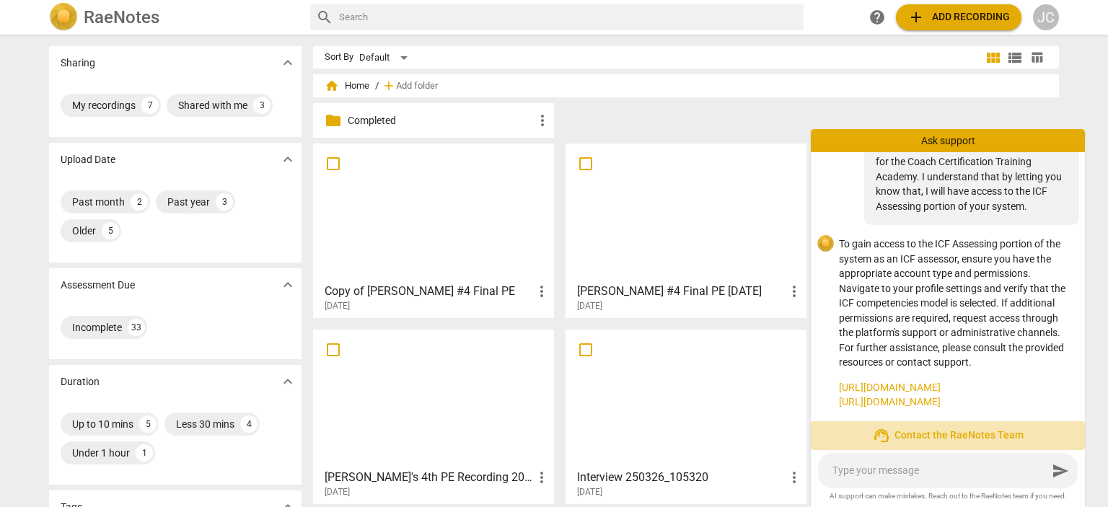
click at [956, 438] on span "support_agent Contact the RaeNotes Team" at bounding box center [947, 435] width 251 height 17
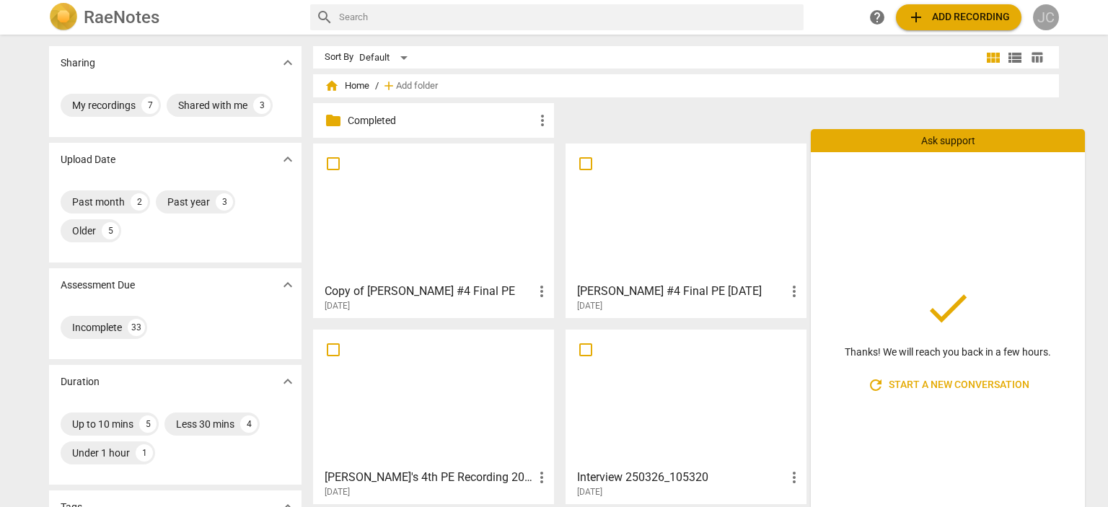
click at [1047, 19] on div "JC" at bounding box center [1046, 17] width 26 height 26
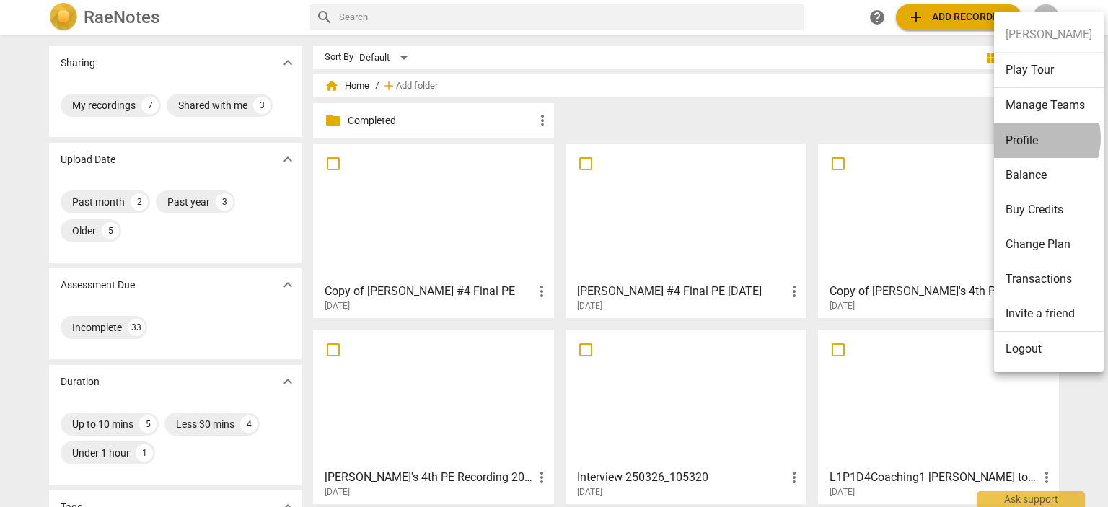
click at [1031, 137] on li "Profile" at bounding box center [1049, 140] width 110 height 35
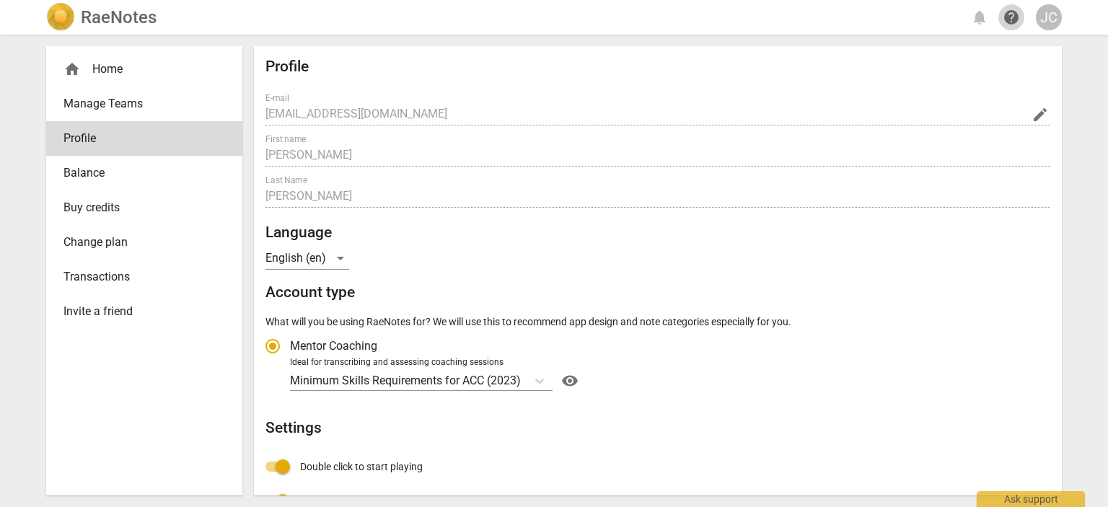
click at [1011, 22] on span "help" at bounding box center [1010, 17] width 17 height 17
click at [81, 164] on link "Balance" at bounding box center [144, 173] width 196 height 35
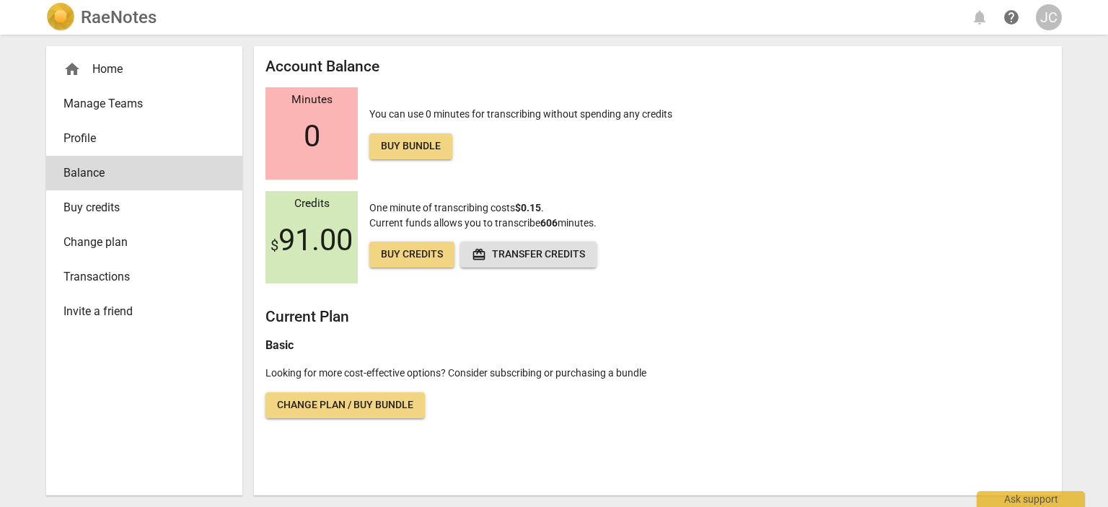
click at [66, 20] on img at bounding box center [60, 17] width 29 height 29
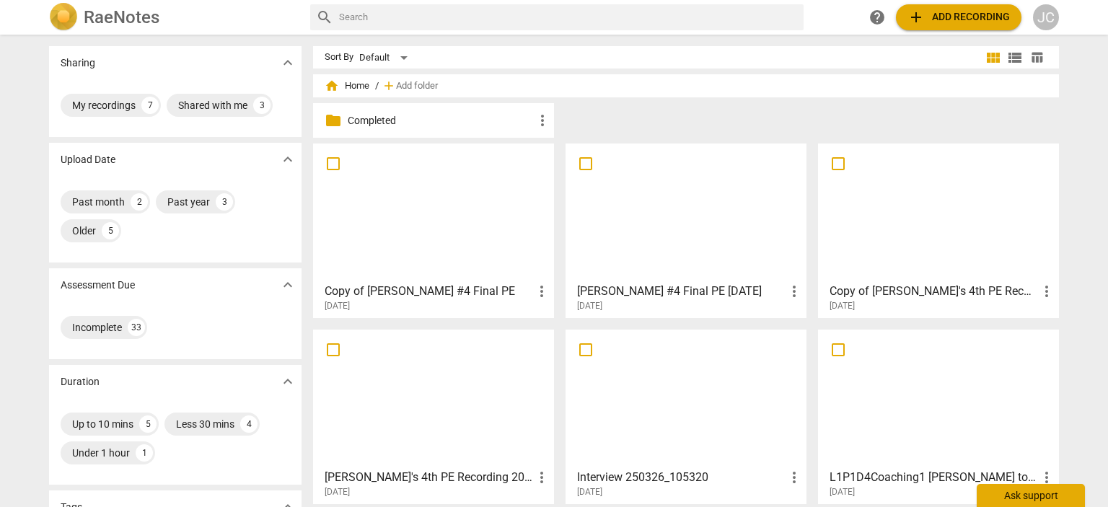
click at [1028, 496] on div "Ask support" at bounding box center [1030, 495] width 108 height 23
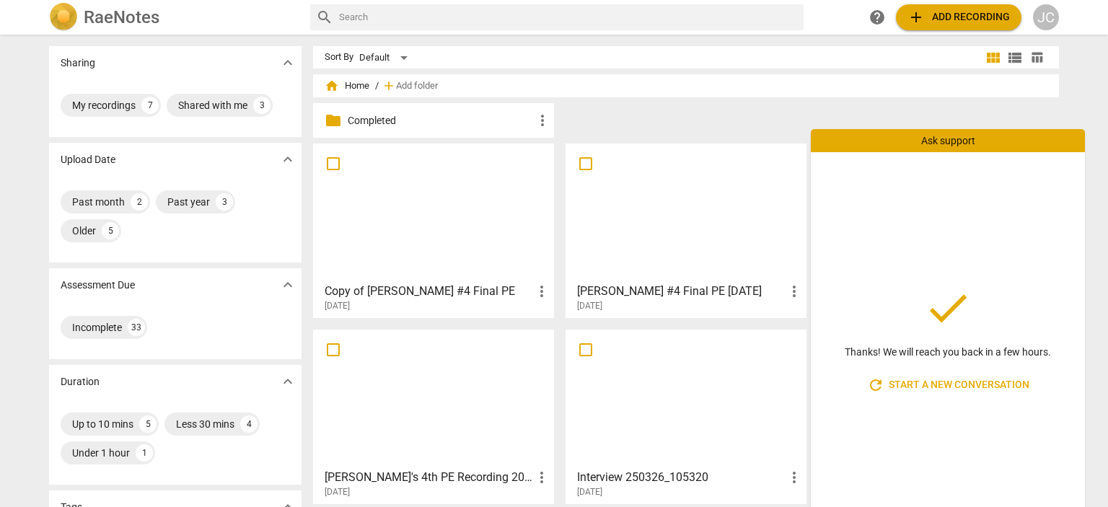
click at [938, 389] on span "refresh Start a new conversation" at bounding box center [948, 384] width 162 height 17
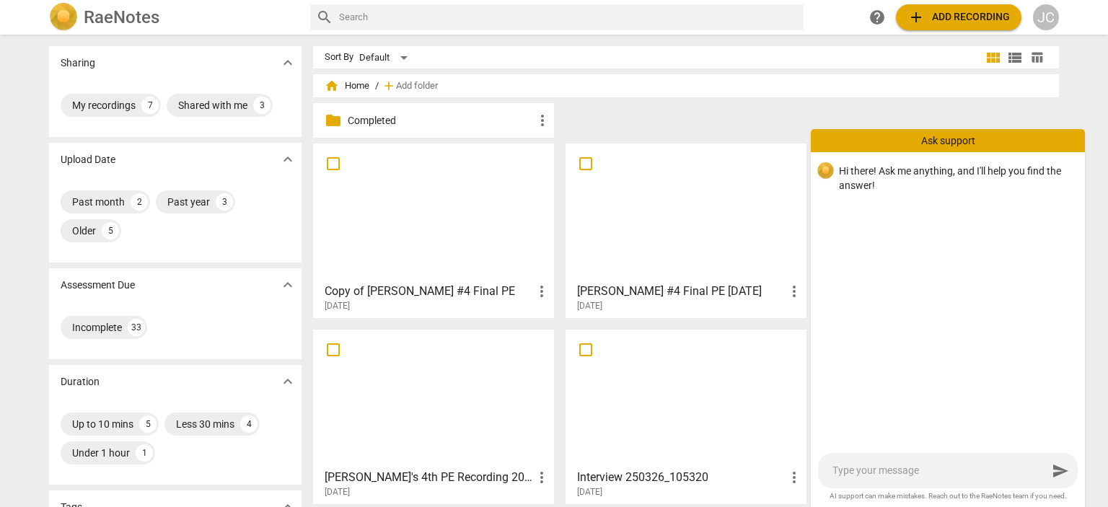
click at [880, 464] on textarea at bounding box center [939, 471] width 215 height 14
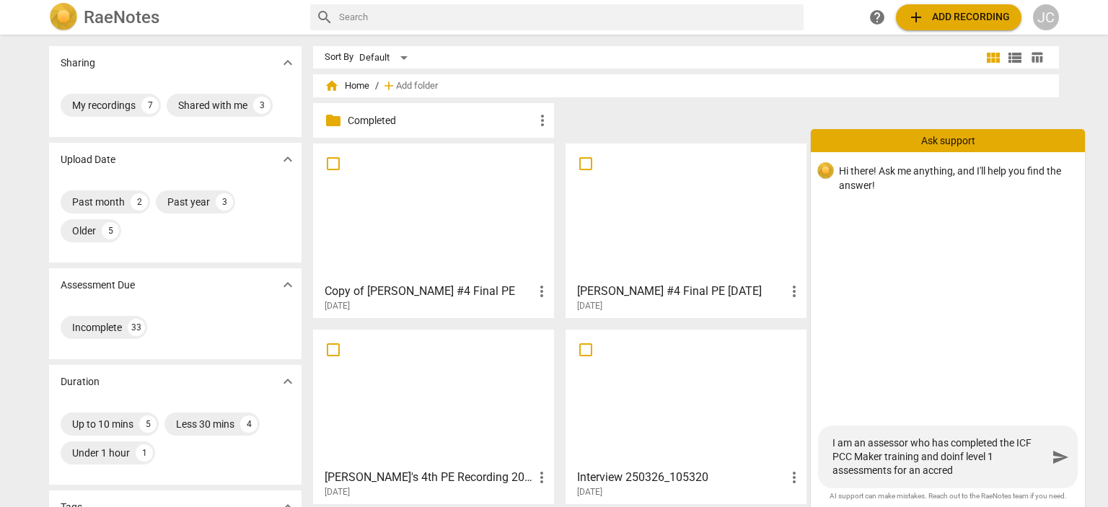
click at [964, 459] on textarea "I am an assessor who has completed the ICF PCC Maker training and doinf level 1…" at bounding box center [939, 456] width 215 height 41
click at [958, 473] on textarea "I am an assessor who has completed the ICF PCC Maker training and doing level 1…" at bounding box center [939, 456] width 215 height 41
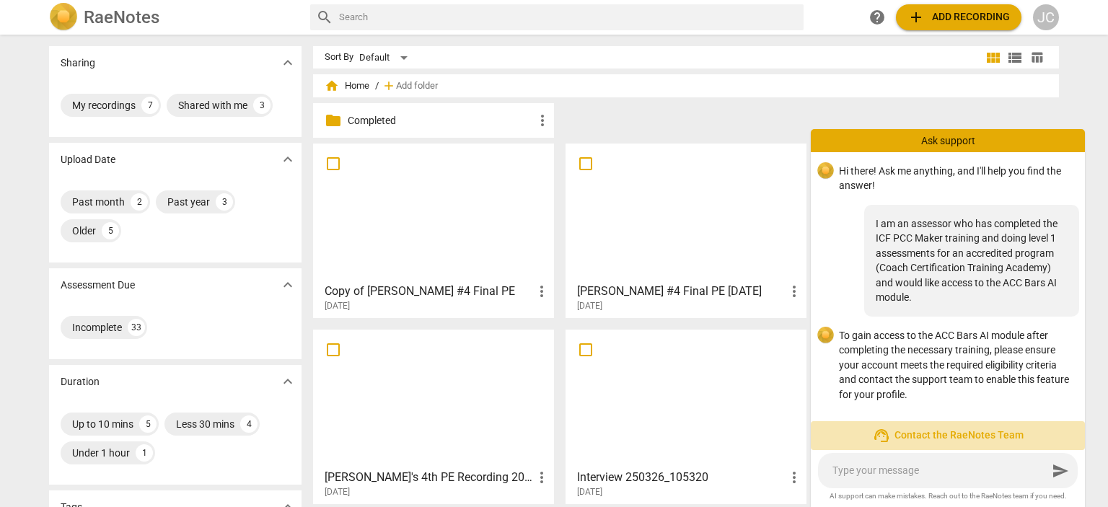
click at [920, 433] on span "support_agent Contact the RaeNotes Team" at bounding box center [947, 435] width 251 height 17
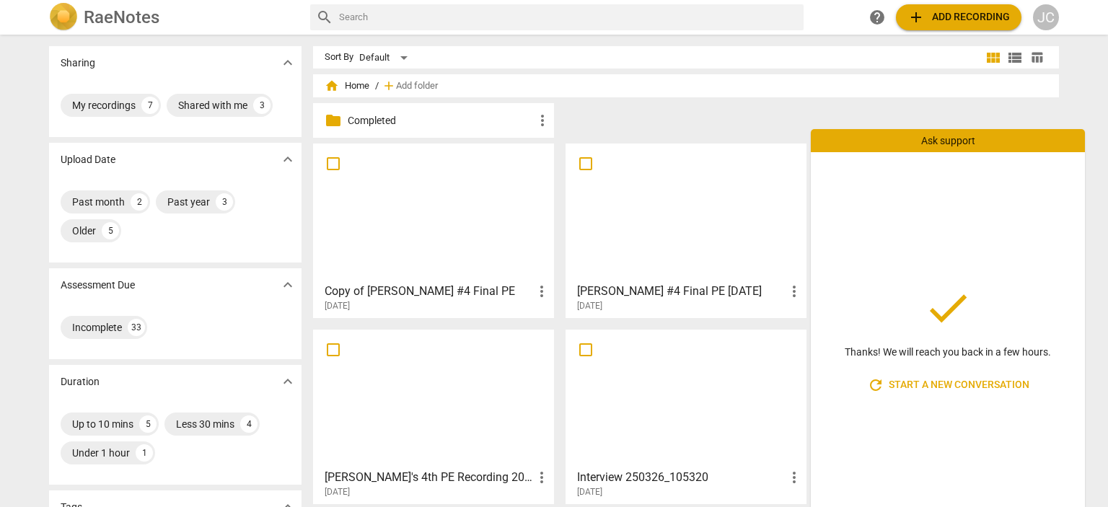
click at [386, 116] on p "Completed" at bounding box center [441, 120] width 186 height 15
